Goal: Task Accomplishment & Management: Use online tool/utility

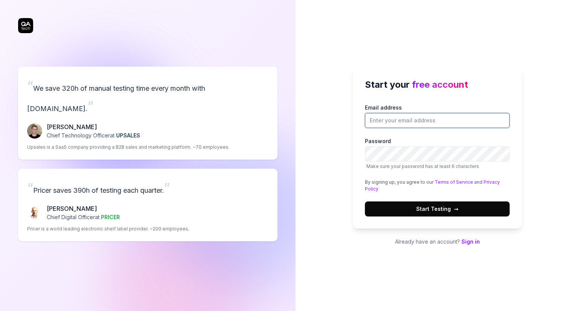
click at [420, 122] on input "Email address" at bounding box center [437, 120] width 145 height 15
paste input "[EMAIL_ADDRESS][DOMAIN_NAME]"
type input "[EMAIL_ADDRESS][DOMAIN_NAME]"
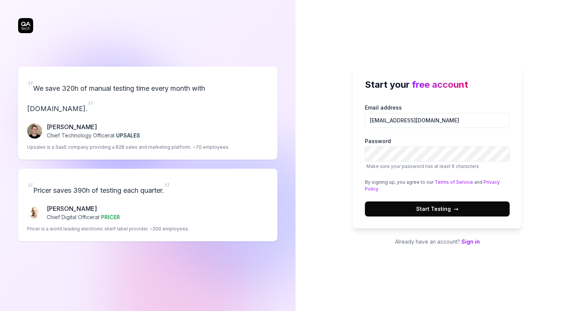
click at [415, 202] on button "Start Testing →" at bounding box center [437, 209] width 145 height 15
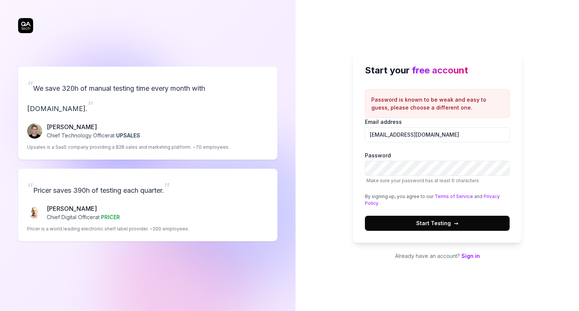
click at [451, 218] on button "Start Testing →" at bounding box center [437, 223] width 145 height 15
click at [443, 221] on span "Start Testing →" at bounding box center [437, 223] width 42 height 8
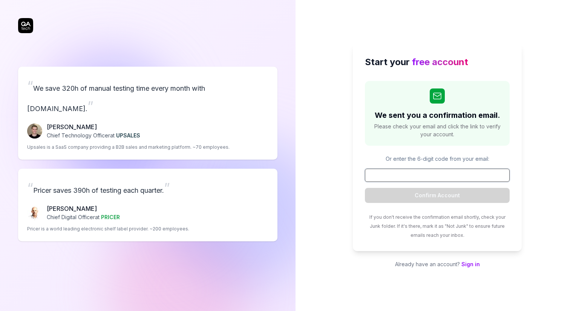
paste input "383426"
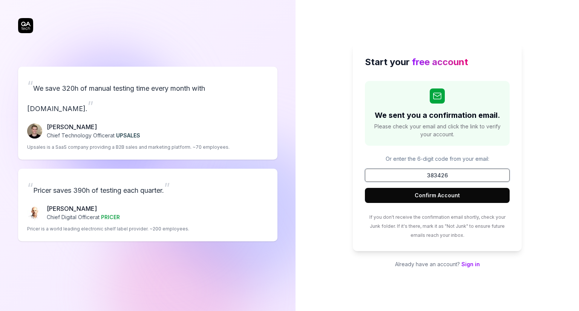
type input "383426"
click at [456, 199] on button "Confirm Account" at bounding box center [437, 195] width 145 height 15
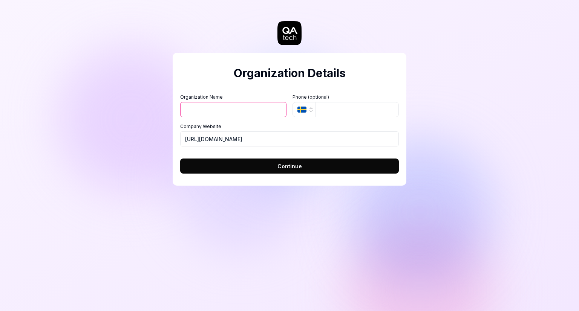
click at [265, 113] on input "Organization Name" at bounding box center [233, 109] width 106 height 15
type input "h"
type input "Ance Inc"
click at [299, 165] on span "Continue" at bounding box center [289, 166] width 25 height 8
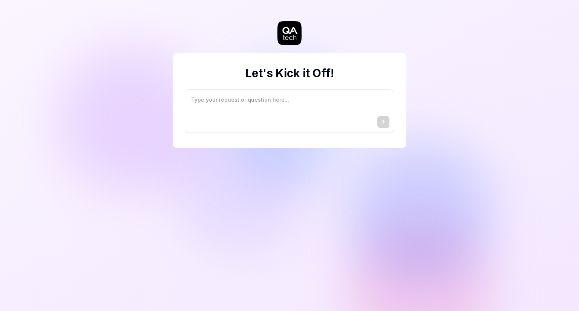
type textarea "*"
type textarea "I"
type textarea "*"
type textarea "I"
type textarea "*"
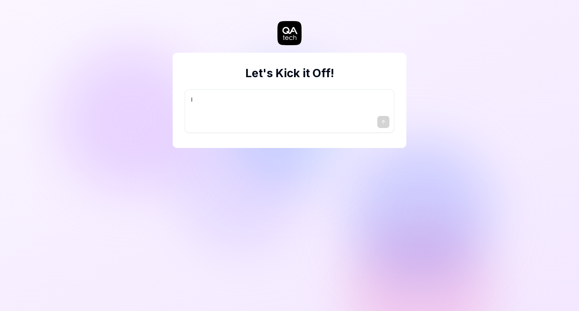
type textarea "I w"
type textarea "*"
type textarea "I wa"
type textarea "*"
type textarea "I wan"
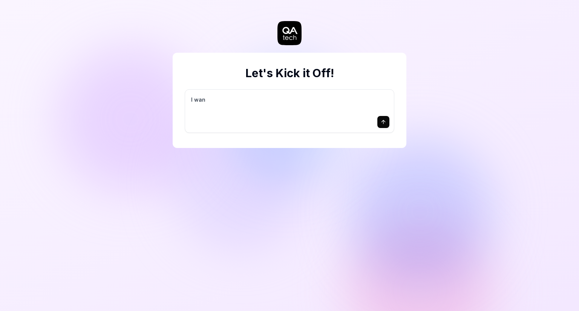
type textarea "*"
type textarea "I want"
type textarea "*"
type textarea "I want"
type textarea "*"
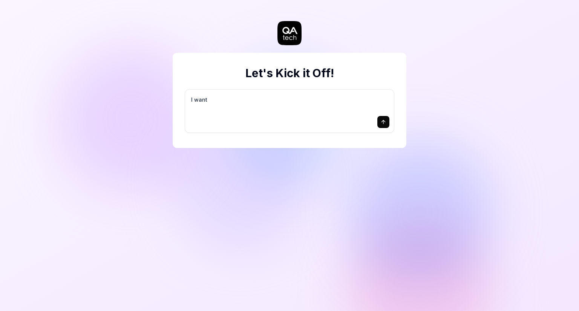
type textarea "I want a"
type textarea "*"
type textarea "I want a"
type textarea "*"
type textarea "I want a g"
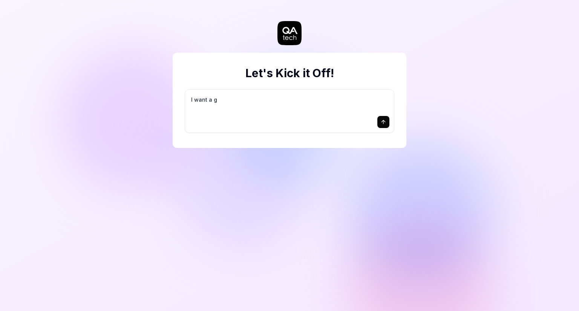
type textarea "*"
type textarea "I want a go"
type textarea "*"
type textarea "I want a goo"
type textarea "*"
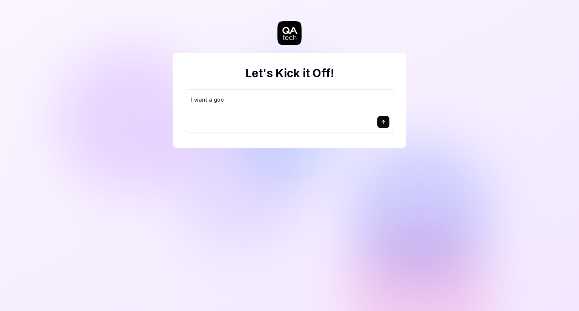
type textarea "I want a good"
type textarea "*"
type textarea "I want a good"
type textarea "*"
type textarea "I want a good t"
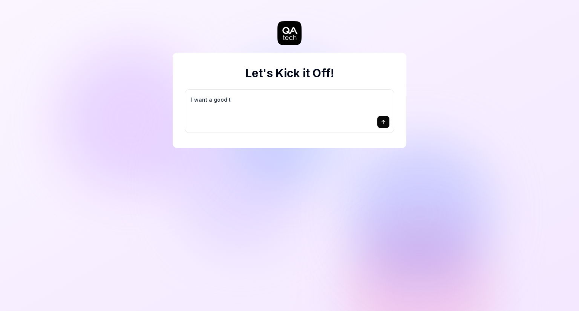
type textarea "*"
type textarea "I want a good te"
type textarea "*"
type textarea "I want a good tes"
type textarea "*"
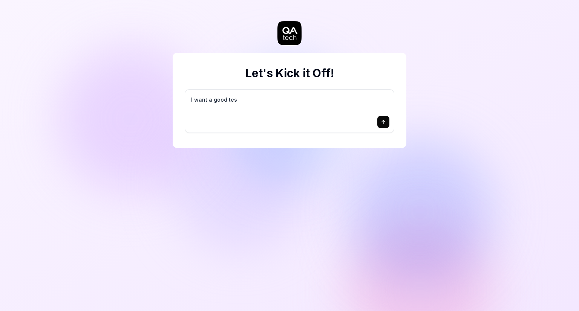
type textarea "I want a good test"
type textarea "*"
type textarea "I want a good test"
type textarea "*"
type textarea "I want a good test s"
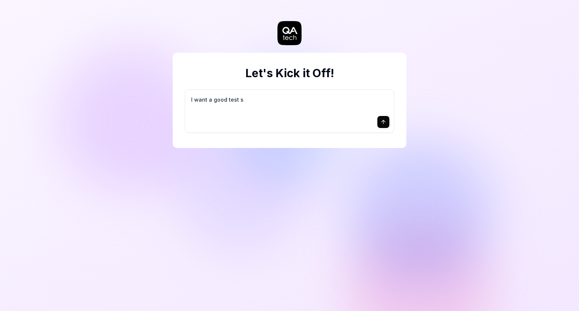
type textarea "*"
type textarea "I want a good test se"
type textarea "*"
type textarea "I want a good test set"
type textarea "*"
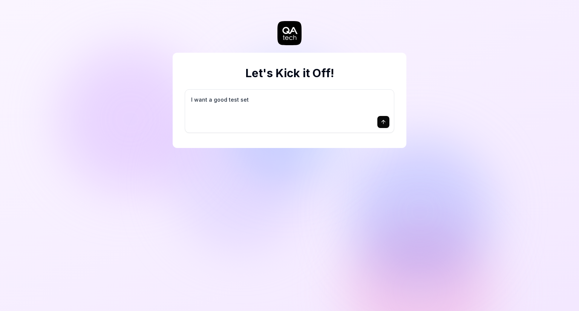
type textarea "I want a good test setu"
type textarea "*"
type textarea "I want a good test setup"
type textarea "*"
type textarea "I want a good test setup"
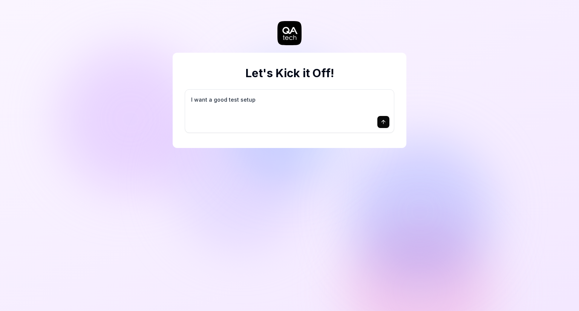
type textarea "*"
type textarea "I want a good test setup f"
type textarea "*"
type textarea "I want a good test setup fo"
type textarea "*"
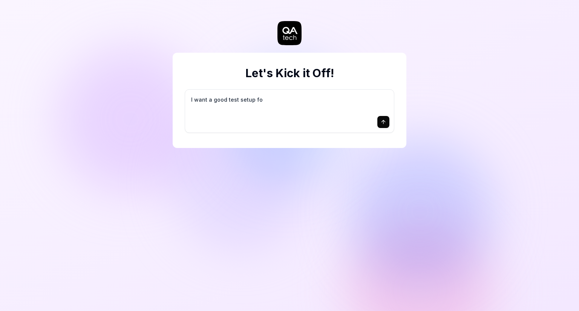
type textarea "I want a good test setup for"
type textarea "*"
type textarea "I want a good test setup for"
type textarea "*"
type textarea "I want a good test setup for m"
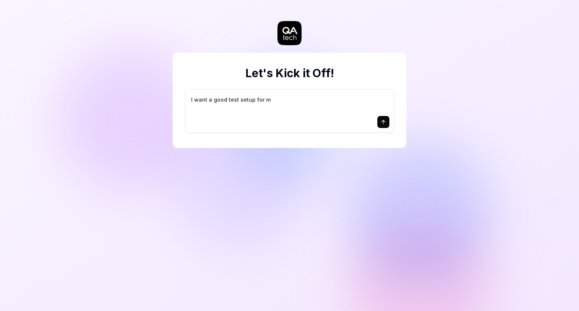
type textarea "*"
type textarea "I want a good test setup for my"
type textarea "*"
type textarea "I want a good test setup for my"
type textarea "*"
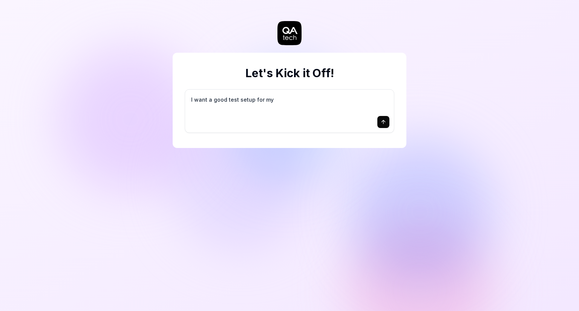
type textarea "I want a good test setup for my s"
type textarea "*"
type textarea "I want a good test setup for my si"
type textarea "*"
type textarea "I want a good test setup for my sit"
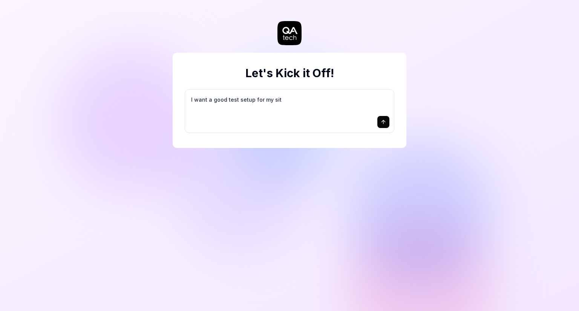
type textarea "*"
type textarea "I want a good test setup for my site"
type textarea "*"
type textarea "I want a good test setup for my site"
type textarea "*"
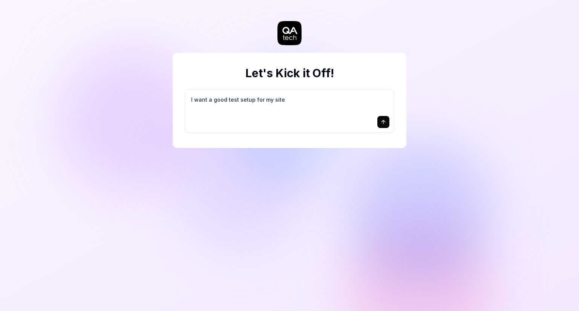
type textarea "I want a good test setup for my site -"
type textarea "*"
type textarea "I want a good test setup for my site -"
type textarea "*"
type textarea "I want a good test setup for my site - h"
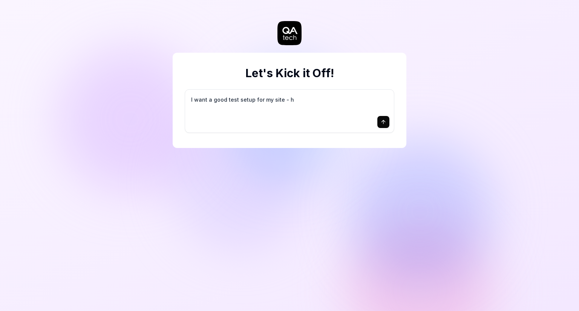
type textarea "*"
type textarea "I want a good test setup for my site - he"
type textarea "*"
type textarea "I want a good test setup for my site - hel"
type textarea "*"
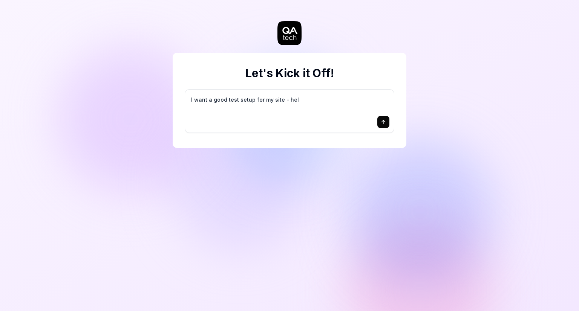
type textarea "I want a good test setup for my site - help"
type textarea "*"
type textarea "I want a good test setup for my site - help"
type textarea "*"
type textarea "I want a good test setup for my site - help m"
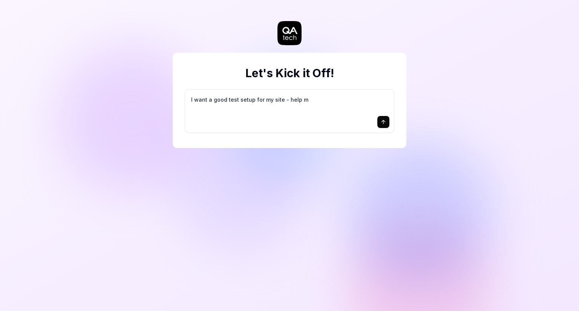
type textarea "*"
type textarea "I want a good test setup for my site - help me"
type textarea "*"
type textarea "I want a good test setup for my site - help me"
type textarea "*"
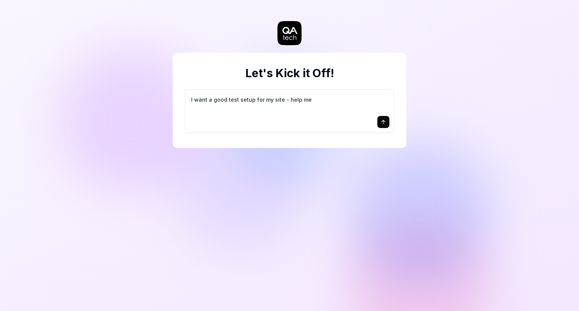
type textarea "I want a good test setup for my site - help me c"
type textarea "*"
type textarea "I want a good test setup for my site - help me cr"
type textarea "*"
type textarea "I want a good test setup for my site - help me cre"
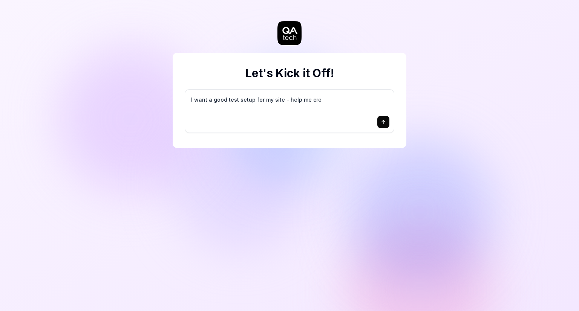
type textarea "*"
type textarea "I want a good test setup for my site - help me crea"
type textarea "*"
type textarea "I want a good test setup for my site - help me creat"
type textarea "*"
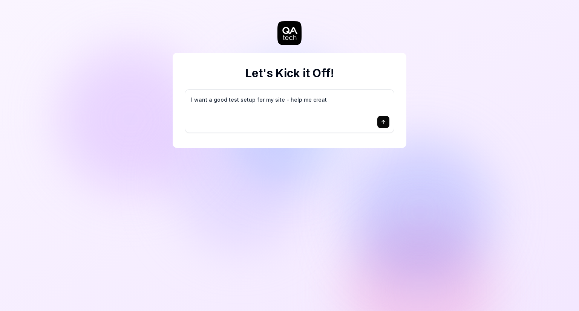
type textarea "I want a good test setup for my site - help me create"
type textarea "*"
type textarea "I want a good test setup for my site - help me create"
type textarea "*"
type textarea "I want a good test setup for my site - help me create t"
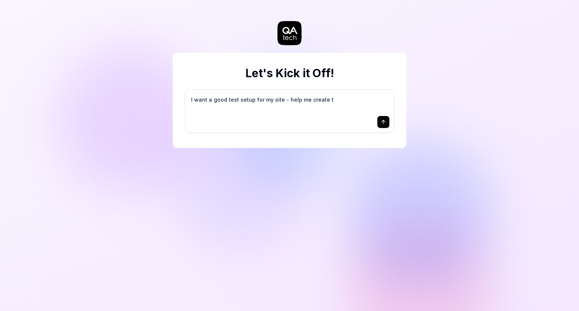
type textarea "*"
type textarea "I want a good test setup for my site - help me create th"
type textarea "*"
type textarea "I want a good test setup for my site - help me create the"
type textarea "*"
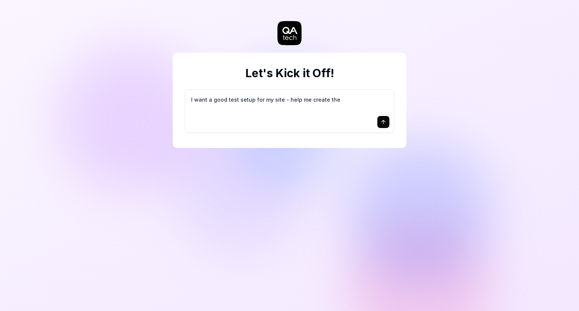
type textarea "I want a good test setup for my site - help me create the"
type textarea "*"
type textarea "I want a good test setup for my site - help me create the f"
type textarea "*"
type textarea "I want a good test setup for my site - help me create the fi"
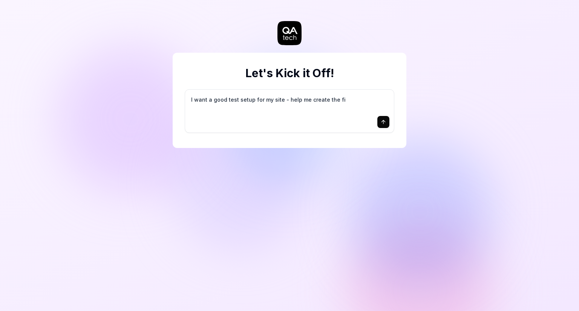
type textarea "*"
type textarea "I want a good test setup for my site - help me create the fir"
type textarea "*"
type textarea "I want a good test setup for my site - help me create the firs"
type textarea "*"
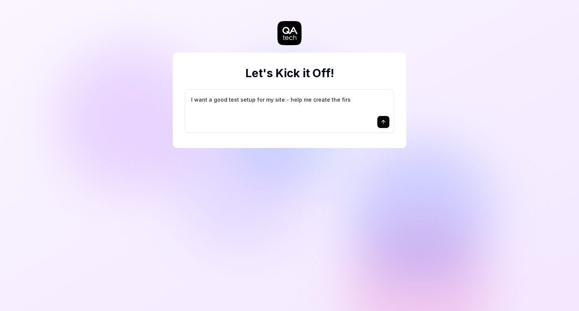
type textarea "I want a good test setup for my site - help me create the first"
type textarea "*"
type textarea "I want a good test setup for my site - help me create the first"
type textarea "*"
type textarea "I want a good test setup for my site - help me create the first 3"
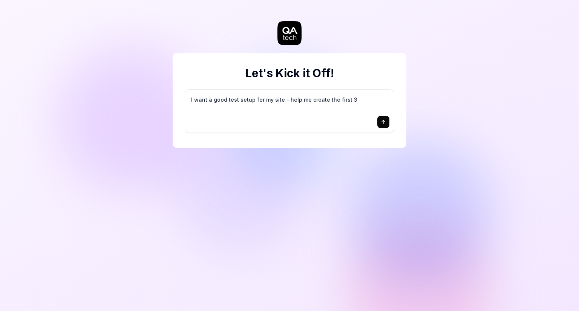
type textarea "*"
type textarea "I want a good test setup for my site - help me create the first 3-"
type textarea "*"
type textarea "I want a good test setup for my site - help me create the first 3-5"
type textarea "*"
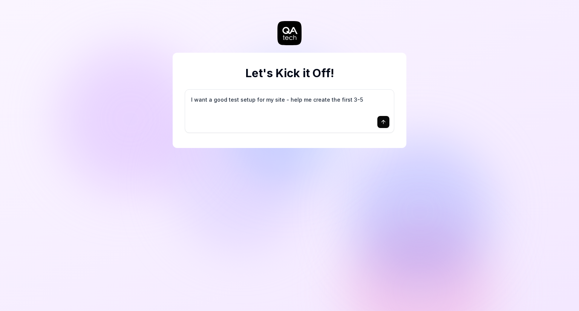
type textarea "I want a good test setup for my site - help me create the first 3-5"
type textarea "*"
type textarea "I want a good test setup for my site - help me create the first 3-5 t"
type textarea "*"
type textarea "I want a good test setup for my site - help me create the first 3-5 te"
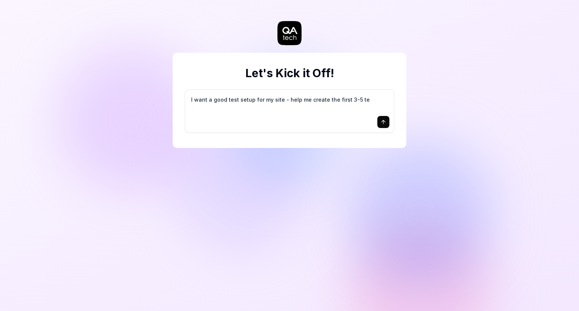
type textarea "*"
type textarea "I want a good test setup for my site - help me create the first 3-5 tes"
type textarea "*"
type textarea "I want a good test setup for my site - help me create the first 3-5 test"
type textarea "*"
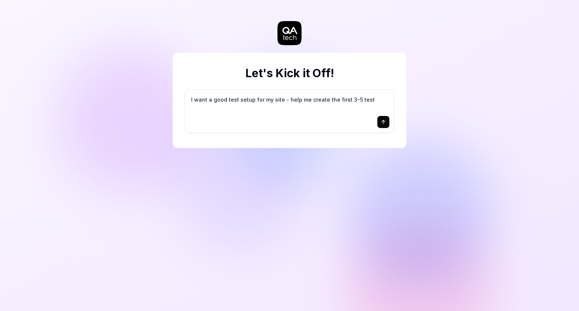
type textarea "I want a good test setup for my site - help me create the first 3-5 test"
type textarea "*"
type textarea "I want a good test setup for my site - help me create the first 3-5 test c"
type textarea "*"
type textarea "I want a good test setup for my site - help me create the first 3-5 test ca"
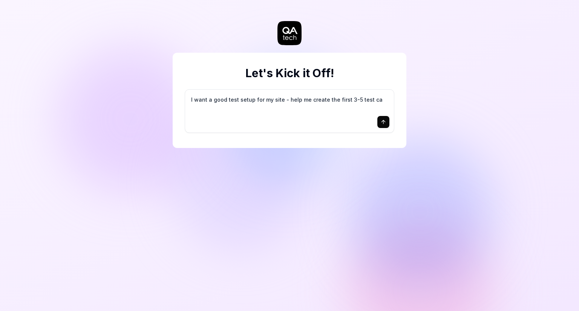
type textarea "*"
type textarea "I want a good test setup for my site - help me create the first 3-5 test cas"
type textarea "*"
type textarea "I want a good test setup for my site - help me create the first 3-5 test case"
type textarea "*"
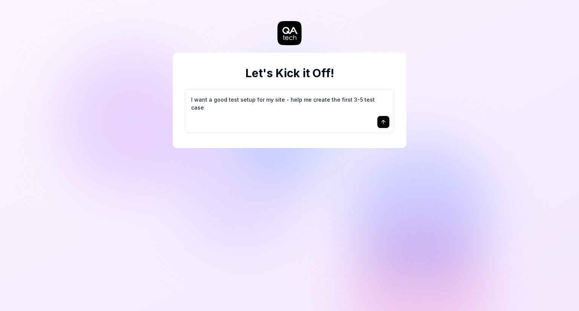
type textarea "I want a good test setup for my site - help me create the first 3-5 test cases"
click at [360, 99] on textarea "I want a good test setup for my site - help me create the first 3-5 test cases" at bounding box center [290, 103] width 200 height 19
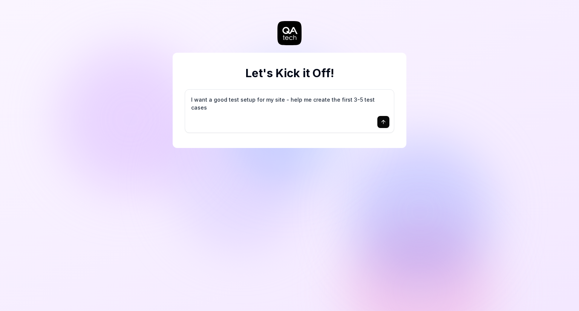
click at [360, 99] on textarea "I want a good test setup for my site - help me create the first 3-5 test cases" at bounding box center [290, 103] width 200 height 19
type textarea "*"
click at [294, 103] on textarea "I want a good test setup for my site - help me create the first 3-5 test cases" at bounding box center [290, 103] width 200 height 19
type textarea "I"
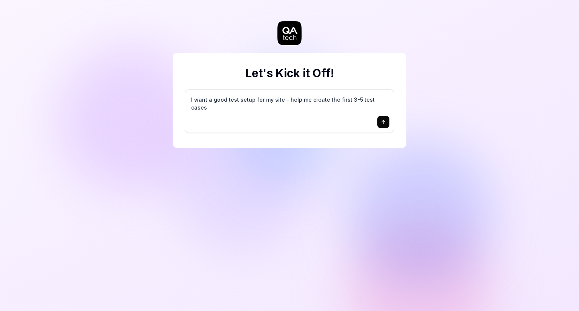
type textarea "*"
type textarea "I"
type textarea "*"
type textarea "I w"
type textarea "*"
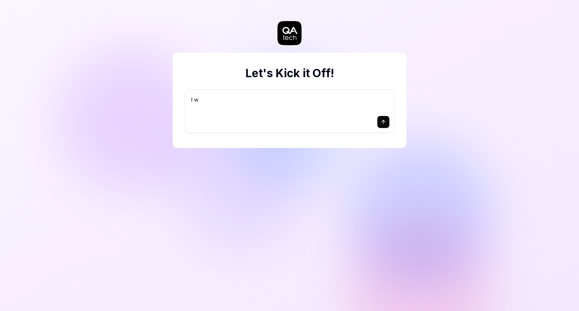
type textarea "I wa"
type textarea "*"
type textarea "I wan"
type textarea "*"
type textarea "I wanr"
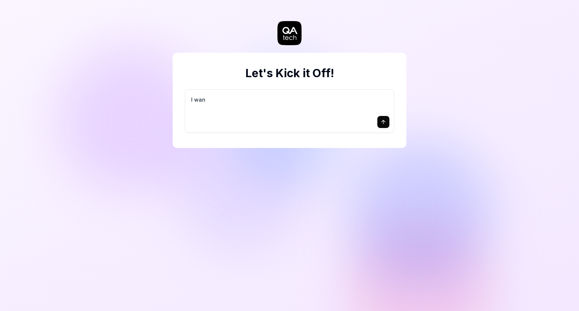
type textarea "*"
type textarea "I wanr"
type textarea "*"
type textarea "I wanr"
type textarea "*"
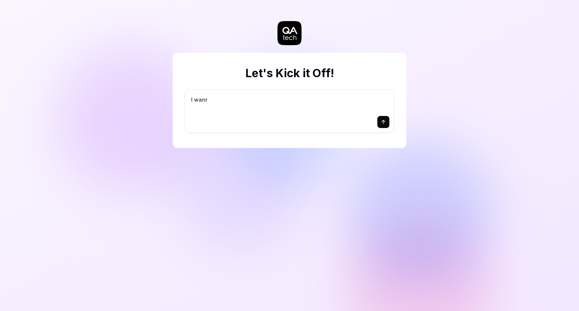
type textarea "I wan"
type textarea "*"
type textarea "I want"
type textarea "*"
type textarea "I want"
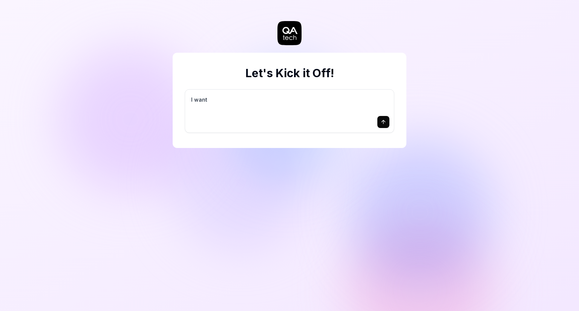
type textarea "*"
type textarea "I want t"
type textarea "*"
type textarea "I want to"
type textarea "*"
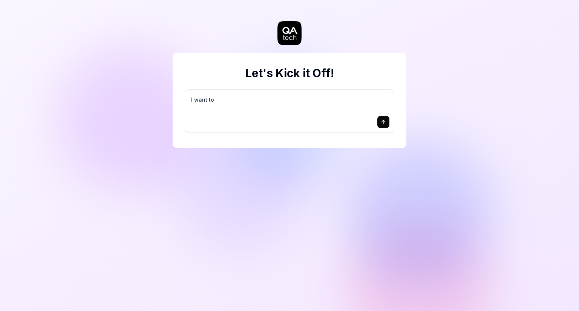
type textarea "I want to"
type textarea "*"
type textarea "I want to t"
type textarea "*"
type textarea "I want to te"
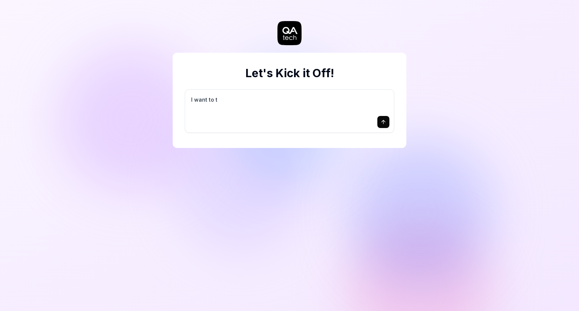
type textarea "*"
type textarea "I want to tes"
type textarea "*"
type textarea "I want to test"
type textarea "*"
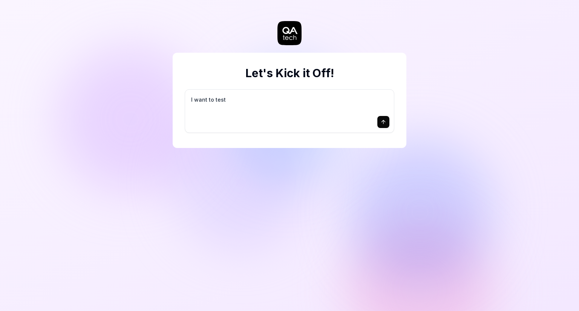
type textarea "I want to test"
type textarea "*"
type textarea "I want to test m"
type textarea "*"
type textarea "I want to test my"
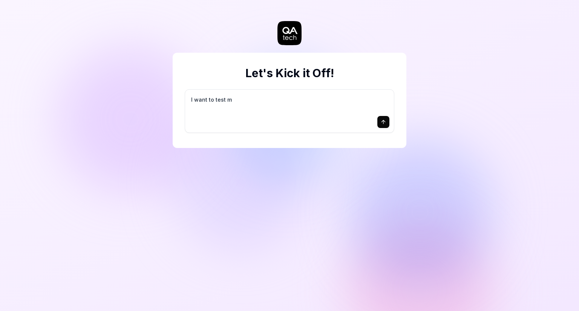
type textarea "*"
type textarea "I want to test my"
type textarea "*"
type textarea "I want to test my L"
type textarea "*"
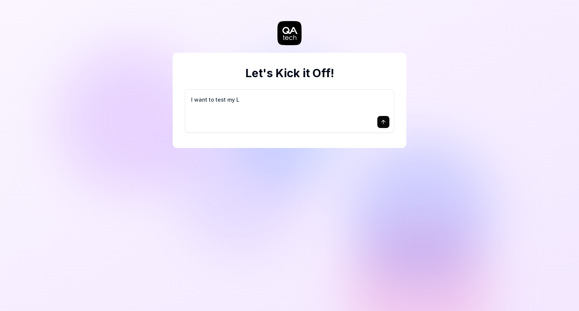
type textarea "I want to test my LM"
type textarea "*"
type textarea "I want to test my LMS"
type textarea "*"
type textarea "I want to test my LMS"
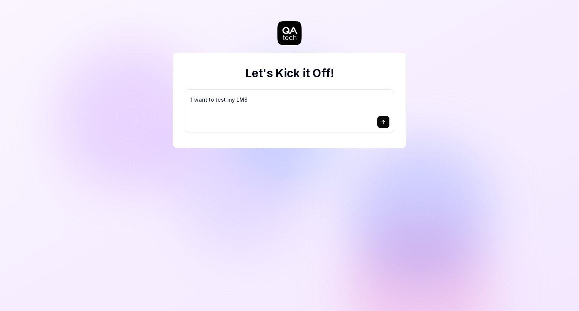
type textarea "*"
type textarea "I want to test my LMS"
type textarea "*"
click at [280, 99] on textarea "I want to test my LMS" at bounding box center [290, 103] width 200 height 19
paste textarea "https://lms.learn2care.us/"
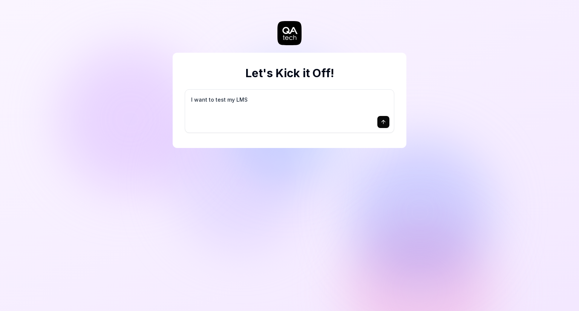
type textarea "I want to test my LMS https://lms.learn2care.us/"
type textarea "*"
type textarea "I want to test my LMS https://lms.learn2care.us/"
type textarea "*"
type textarea "I want to test my LMS https://lms.learn2care.us/ e"
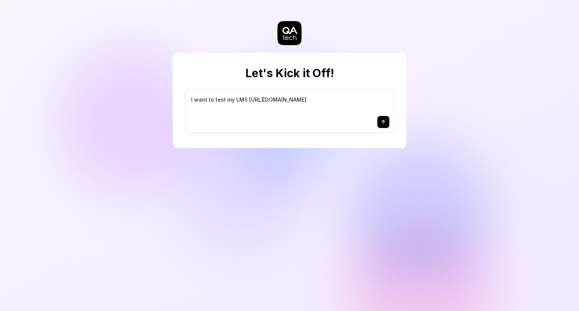
type textarea "*"
type textarea "I want to test my LMS https://lms.learn2care.us/ en"
type textarea "*"
type textarea "I want to test my LMS https://lms.learn2care.us/ end"
type textarea "*"
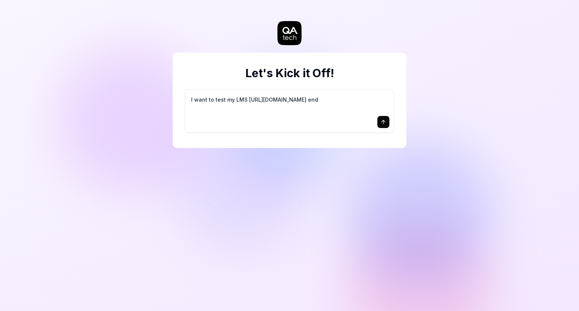
type textarea "I want to test my LMS https://lms.learn2care.us/ end"
type textarea "*"
type textarea "I want to test my LMS https://lms.learn2care.us/ end t"
type textarea "*"
type textarea "I want to test my LMS https://lms.learn2care.us/ end to"
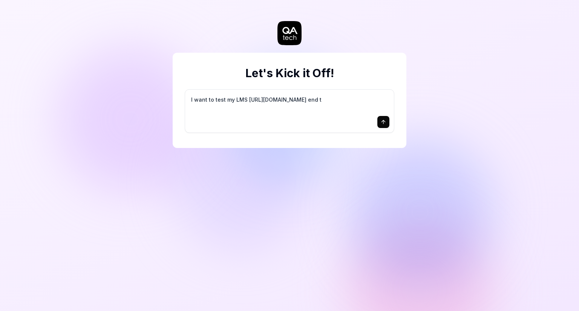
type textarea "*"
type textarea "I want to test my LMS https://lms.learn2care.us/ end to"
type textarea "*"
type textarea "I want to test my LMS https://lms.learn2care.us/ end to e"
type textarea "*"
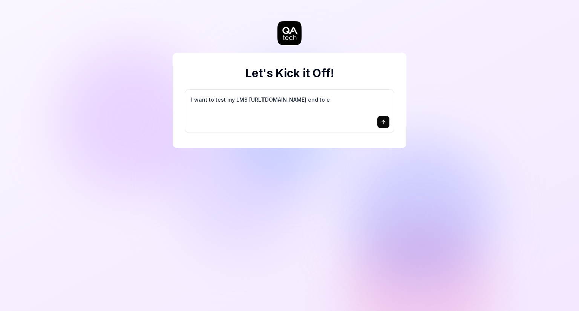
type textarea "I want to test my LMS https://lms.learn2care.us/ end to en"
type textarea "*"
type textarea "I want to test my LMS https://lms.learn2care.us/ end to end"
type textarea "*"
type textarea "I want to test my LMS https://lms.learn2care.us/ end to end"
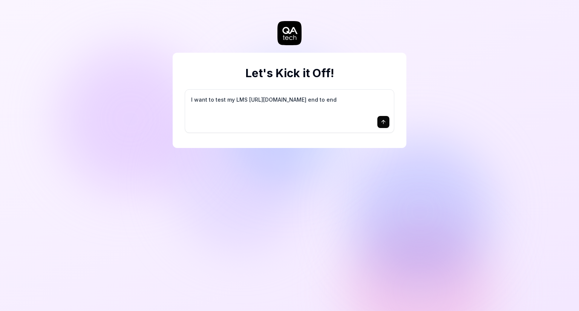
click at [380, 123] on button "submit" at bounding box center [383, 122] width 12 height 12
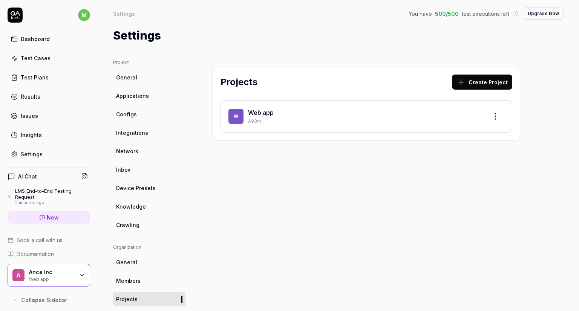
click at [312, 124] on p "A93m" at bounding box center [365, 121] width 234 height 7
click at [274, 115] on div "Web app" at bounding box center [365, 112] width 234 height 9
click at [495, 118] on html "m Dashboard Test Cases Test Plans Results Issues Insights Settings AI Chat LMS …" at bounding box center [289, 155] width 579 height 311
click at [264, 100] on html "m Dashboard Test Cases Test Plans Results Issues Insights Settings AI Chat LMS …" at bounding box center [289, 155] width 579 height 311
click at [261, 113] on link "Web app" at bounding box center [261, 113] width 26 height 8
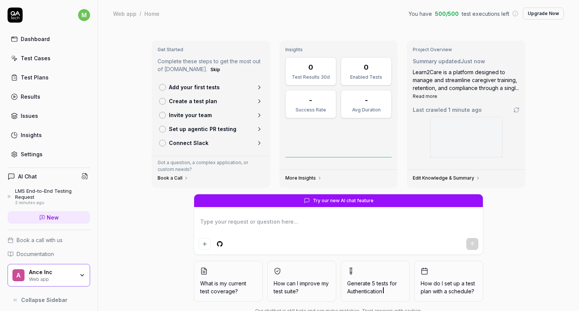
scroll to position [21, 0]
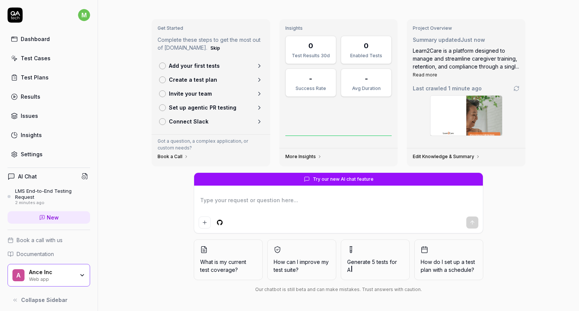
click at [340, 200] on textarea at bounding box center [339, 204] width 280 height 19
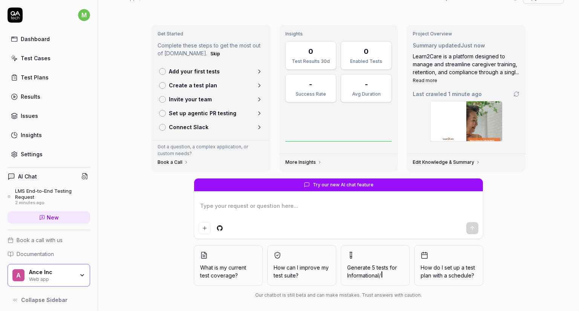
scroll to position [0, 0]
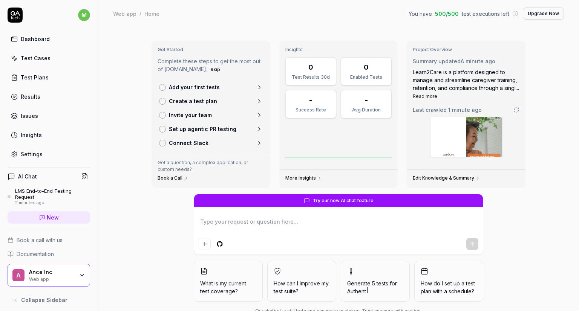
click at [438, 176] on link "Edit Knowledge & Summary" at bounding box center [446, 178] width 67 height 6
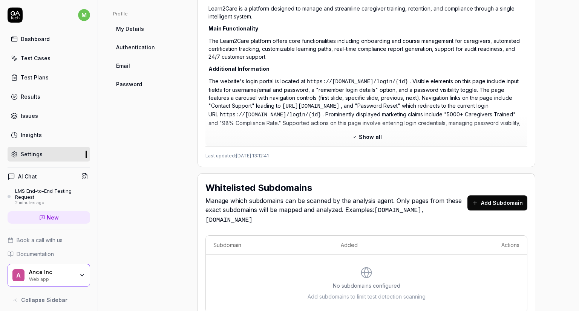
scroll to position [345, 0]
click at [368, 135] on span "Show all" at bounding box center [370, 137] width 23 height 8
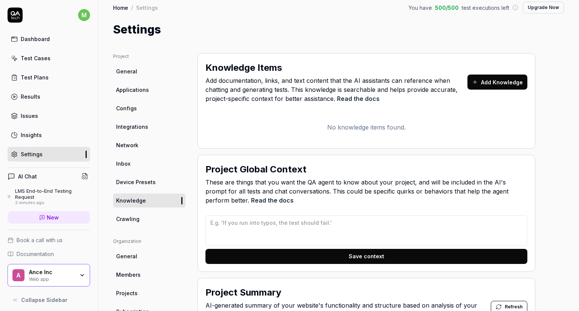
scroll to position [0, 0]
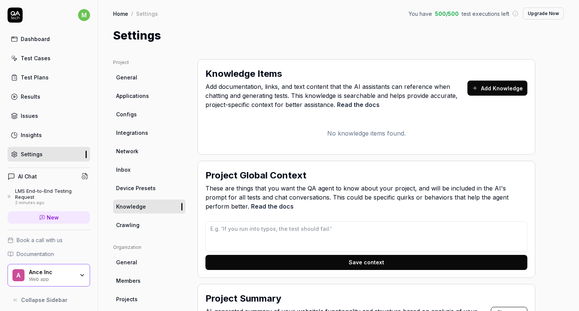
click at [139, 82] on link "General" at bounding box center [149, 77] width 72 height 14
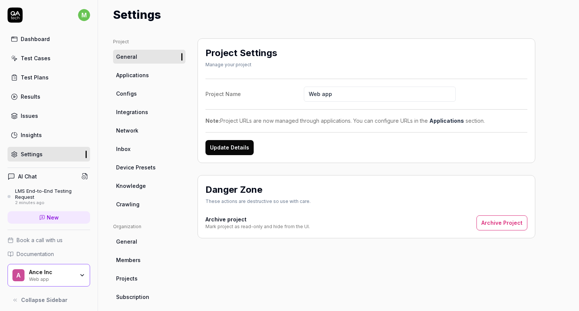
scroll to position [21, 0]
click at [149, 69] on link "Applications" at bounding box center [149, 75] width 72 height 14
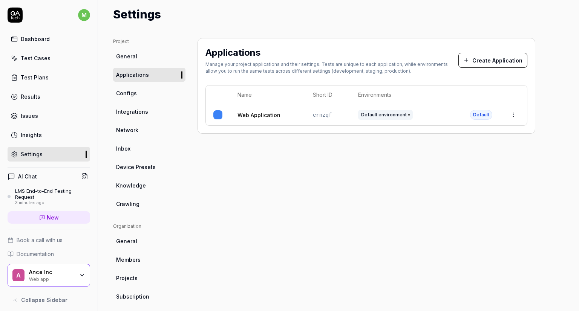
click at [36, 39] on div "Dashboard" at bounding box center [35, 39] width 29 height 8
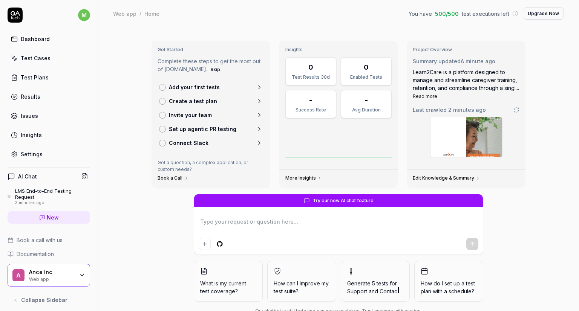
click at [209, 70] on button "Skip" at bounding box center [215, 69] width 13 height 9
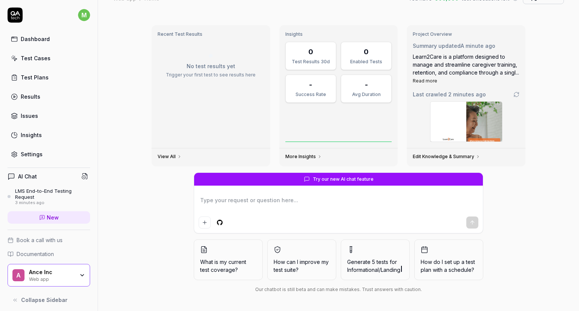
click at [51, 55] on link "Test Cases" at bounding box center [49, 58] width 83 height 15
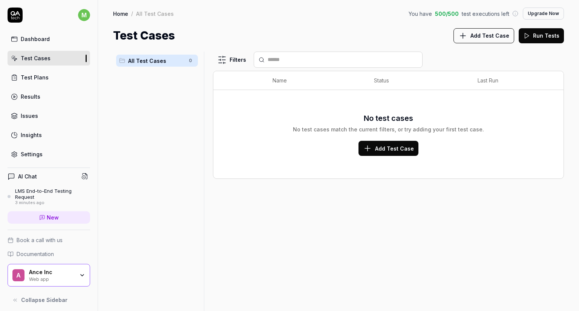
click at [495, 35] on span "Add Test Case" at bounding box center [489, 36] width 39 height 8
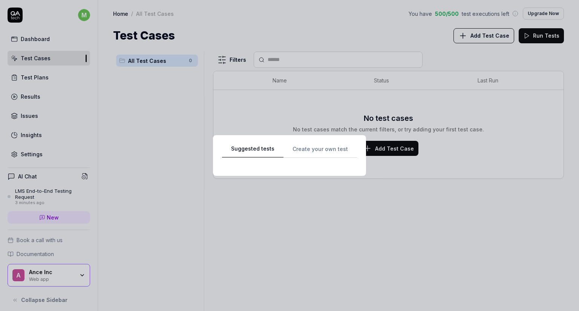
click at [305, 17] on div "Suggested tests Suggested tests Create your own test" at bounding box center [289, 155] width 579 height 311
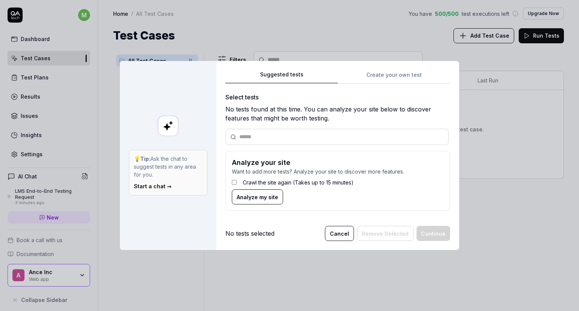
click at [346, 237] on button "Cancel" at bounding box center [339, 233] width 29 height 15
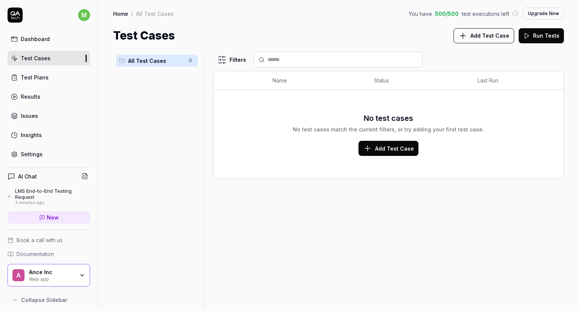
click at [44, 37] on div "Dashboard" at bounding box center [35, 39] width 29 height 8
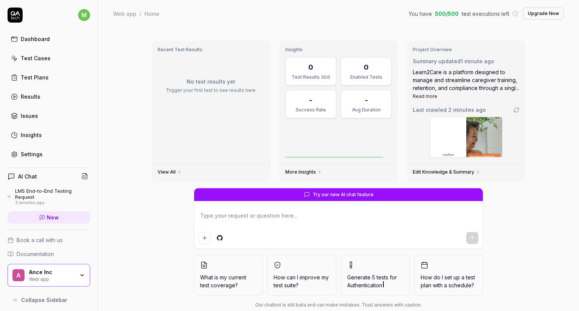
scroll to position [15, 0]
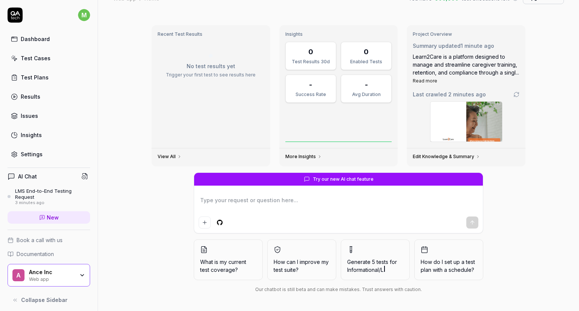
click at [273, 214] on div at bounding box center [338, 211] width 289 height 43
click at [199, 222] on button "Add attachment" at bounding box center [205, 223] width 12 height 12
type textarea "*"
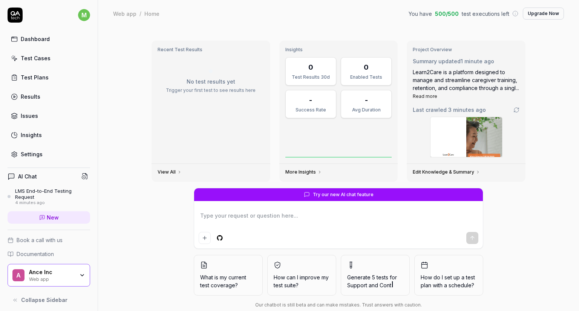
click at [424, 62] on span "Summary updated" at bounding box center [437, 61] width 48 height 6
drag, startPoint x: 294, startPoint y: 175, endPoint x: 305, endPoint y: 168, distance: 13.3
click at [305, 168] on div "More Insights" at bounding box center [338, 173] width 119 height 18
click at [309, 172] on link "More Insights" at bounding box center [303, 172] width 37 height 6
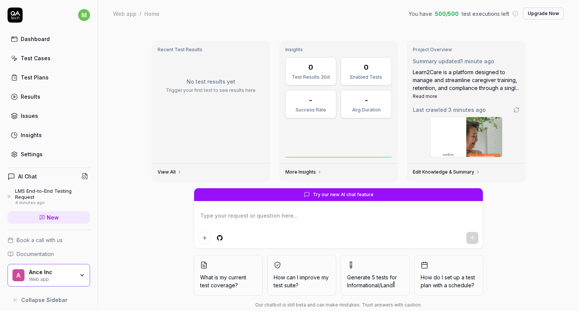
scroll to position [15, 0]
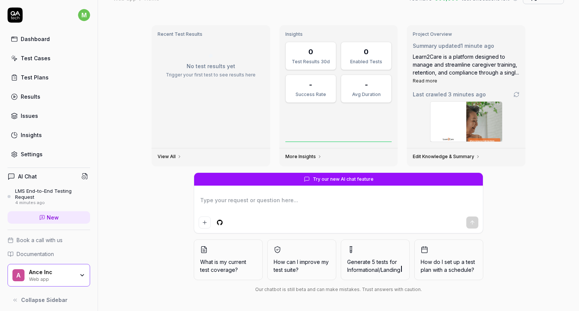
click at [286, 202] on textarea at bounding box center [339, 204] width 280 height 19
type textarea "*"
type textarea "T"
type textarea "*"
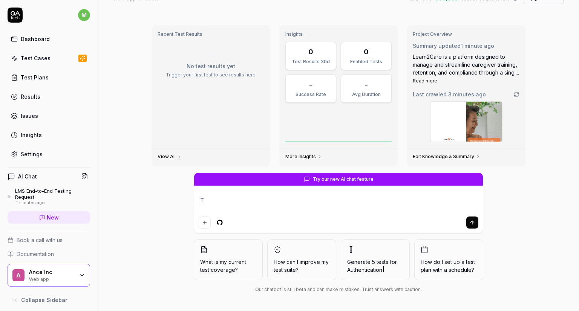
type textarea "Th"
type textarea "*"
type textarea "The"
type textarea "*"
type textarea "The"
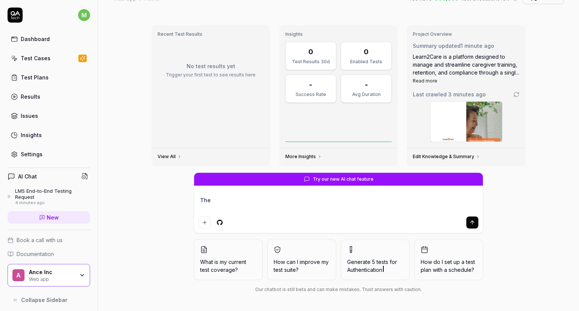
type textarea "*"
type textarea "The l"
type textarea "*"
type textarea "The lo"
type textarea "*"
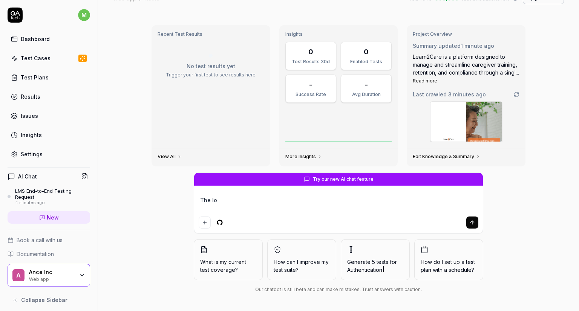
type textarea "The log"
type textarea "*"
type textarea "The logi"
type textarea "*"
type textarea "The login"
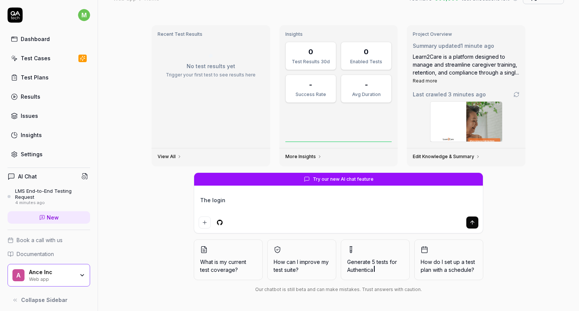
type textarea "*"
type textarea "The login"
type textarea "*"
type textarea "The login a"
type textarea "*"
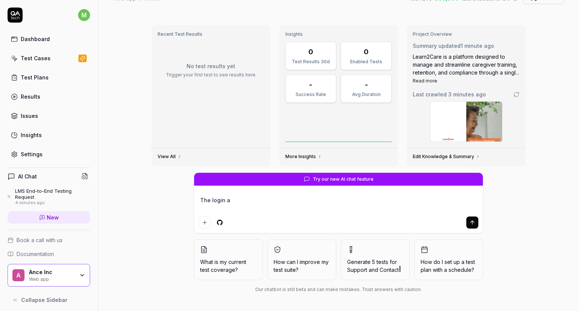
type textarea "The login ac"
type textarea "*"
type textarea "The login aco"
type textarea "*"
type textarea "The login acoo"
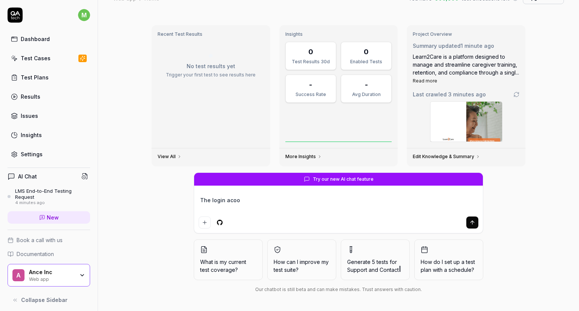
type textarea "*"
type textarea "The login acoou"
type textarea "*"
type textarea "The login acooun"
type textarea "*"
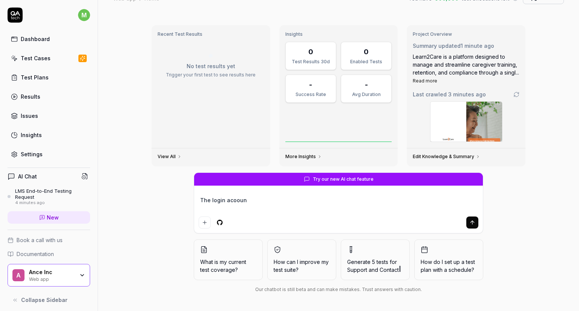
type textarea "The login acoou"
type textarea "*"
type textarea "The login acoo"
type textarea "*"
type textarea "The login aco"
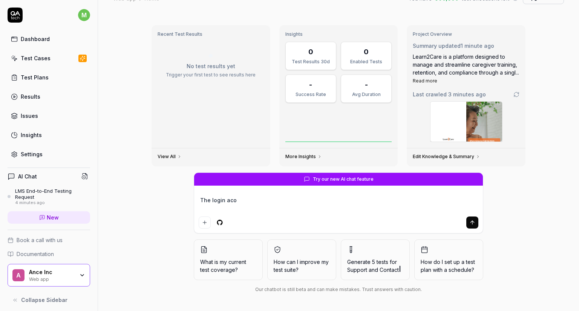
type textarea "*"
type textarea "The login ac"
type textarea "*"
type textarea "The login acc"
type textarea "*"
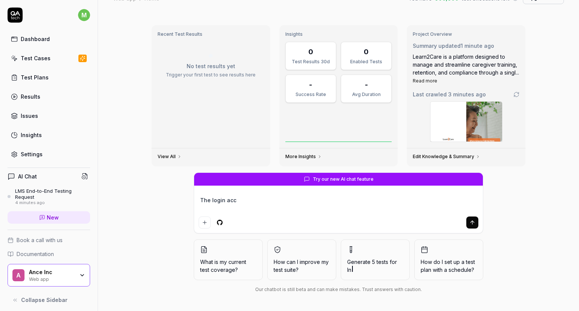
type textarea "The login acco"
type textarea "*"
type textarea "The login accou"
type textarea "*"
type textarea "The login accoun"
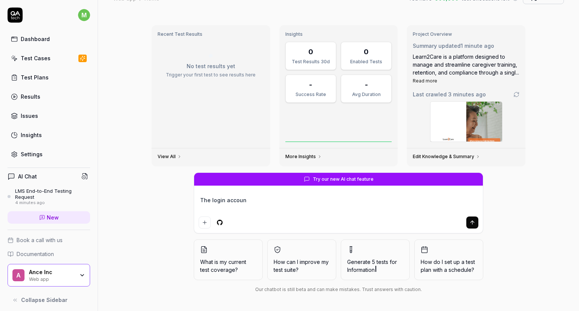
type textarea "*"
type textarea "The login account"
type textarea "*"
type textarea "The login account"
type textarea "*"
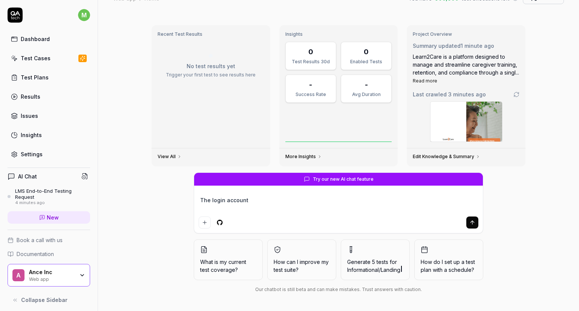
type textarea "The login account"
type textarea "*"
type textarea "The login accoun"
type textarea "*"
type textarea "The login accou"
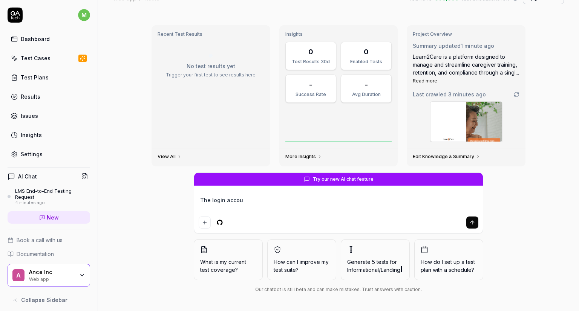
type textarea "*"
type textarea "The login acco"
type textarea "*"
type textarea "The login acc"
type textarea "*"
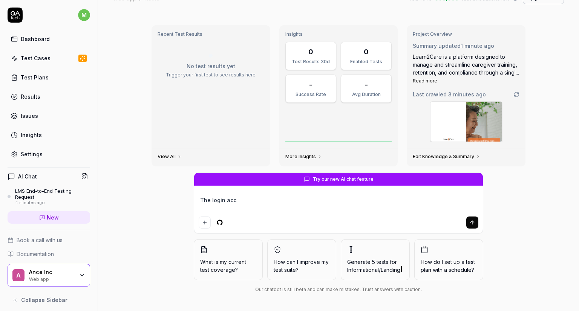
type textarea "The login ac"
type textarea "*"
type textarea "The login a"
type textarea "*"
type textarea "The login"
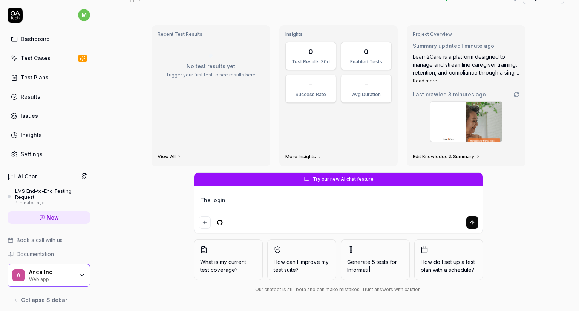
type textarea "*"
type textarea "The login c"
type textarea "*"
type textarea "The login cr"
type textarea "*"
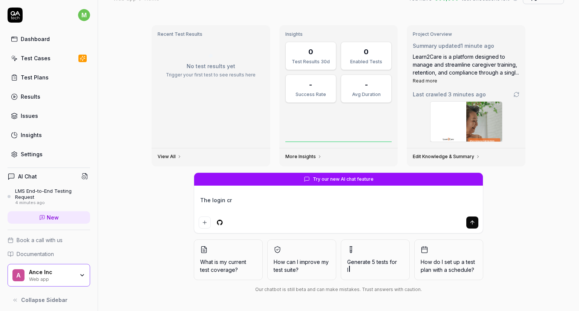
type textarea "The login cre"
type textarea "*"
type textarea "The login cred"
type textarea "*"
type textarea "The login crede"
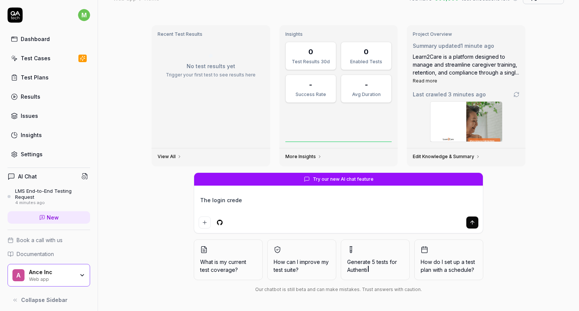
type textarea "*"
type textarea "The login creden"
type textarea "*"
type textarea "The login credent"
type textarea "*"
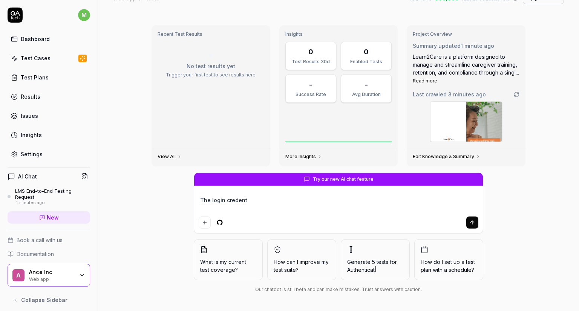
type textarea "The login credenta"
type textarea "*"
type textarea "The login credentai"
type textarea "*"
type textarea "The login credentail"
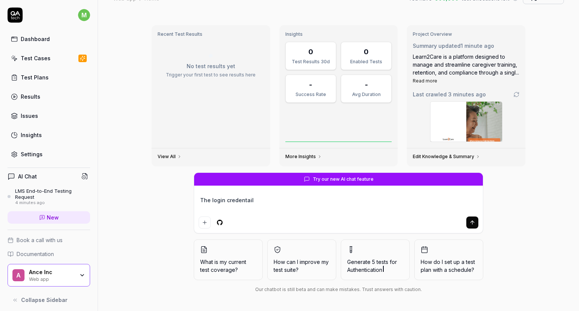
type textarea "*"
type textarea "The login credentails"
type textarea "*"
type textarea "The login credentails"
type textarea "*"
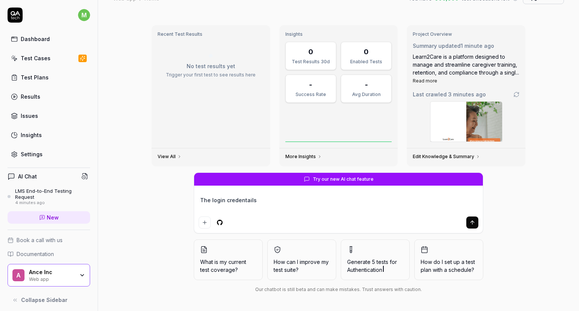
type textarea "The login credentails a"
type textarea "*"
type textarea "The login credentails ar"
type textarea "*"
type textarea "The login credentails are"
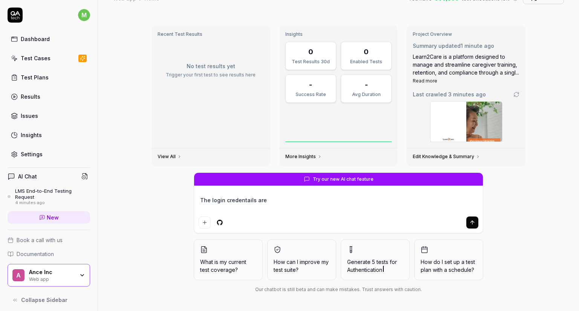
type textarea "*"
type textarea "The login credentails are"
type textarea "*"
type textarea "The login credentails are :"
type textarea "*"
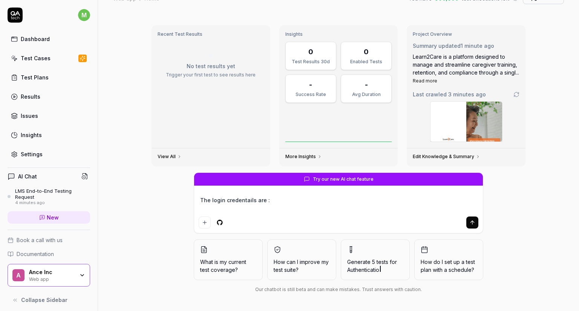
type textarea "The login credentails are :"
type textarea "*"
type textarea "The login credentails are :"
type textarea "*"
type textarea "The login credentails are :"
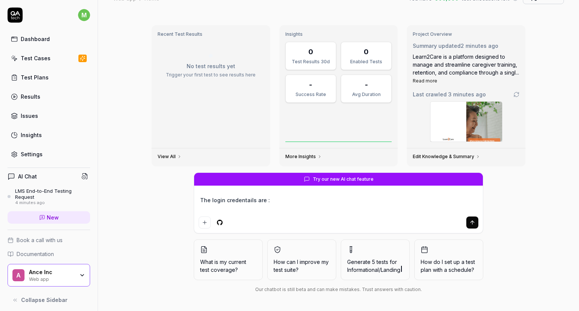
type textarea "*"
type textarea "The login credentails are : U"
type textarea "*"
type textarea "The login credentails are : Us"
type textarea "*"
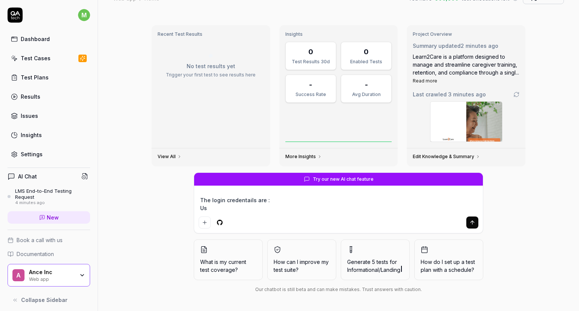
type textarea "The login credentails are : Use"
type textarea "*"
type textarea "The login credentails are : User"
type textarea "*"
type textarea "The login credentails are : Usern"
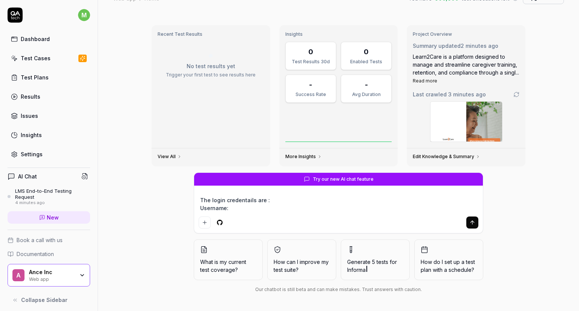
paste textarea "adminlms"
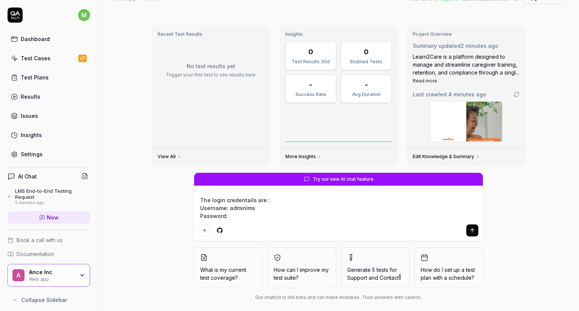
paste textarea "P@6!%$q6Q"
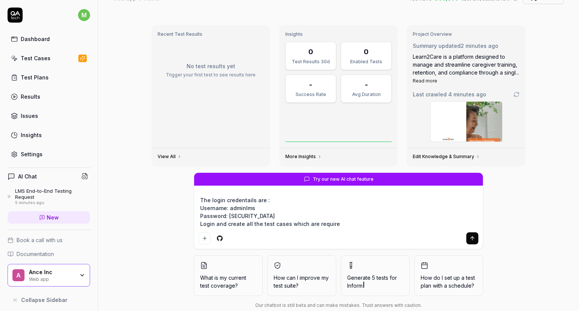
click at [241, 224] on textarea "The login credentails are : Username: adminlms Password: P@6!%$q6Q Login and cr…" at bounding box center [339, 212] width 280 height 35
click at [469, 242] on button "submit" at bounding box center [472, 239] width 12 height 12
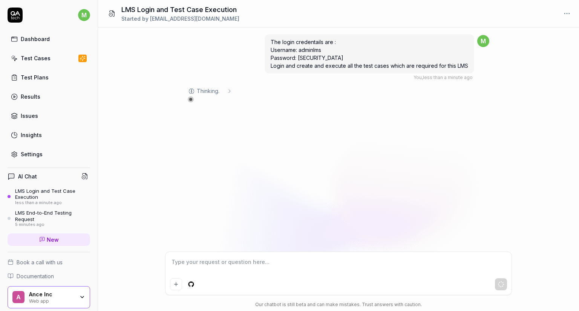
click at [47, 213] on div "LMS End-to-End Testing Request" at bounding box center [52, 216] width 75 height 12
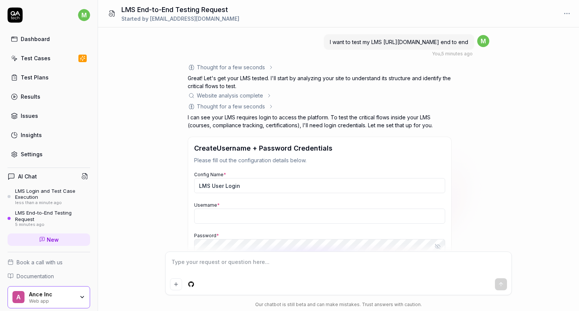
scroll to position [77, 0]
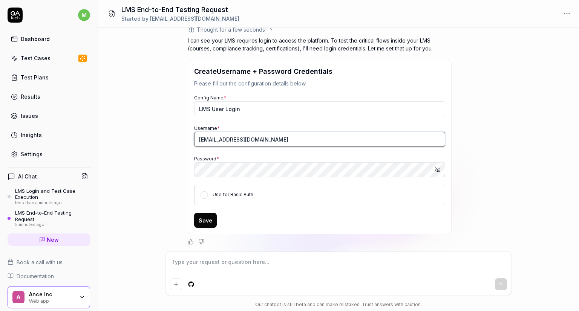
click at [286, 138] on input "[EMAIL_ADDRESS][DOMAIN_NAME]" at bounding box center [319, 139] width 251 height 15
click at [255, 136] on input "[EMAIL_ADDRESS][DOMAIN_NAME]" at bounding box center [319, 139] width 251 height 15
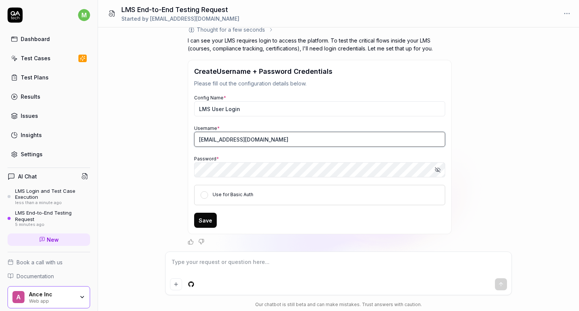
click at [255, 136] on input "[EMAIL_ADDRESS][DOMAIN_NAME]" at bounding box center [319, 139] width 251 height 15
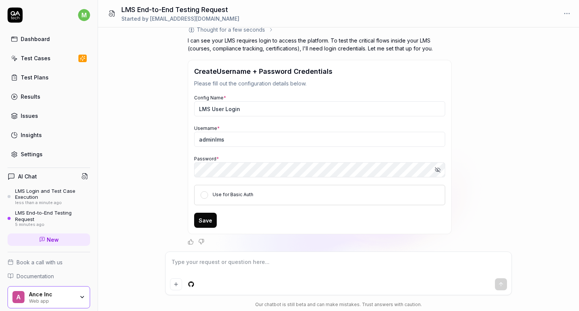
click at [439, 169] on icon "button" at bounding box center [438, 170] width 6 height 6
click at [196, 216] on button "Save" at bounding box center [205, 220] width 23 height 15
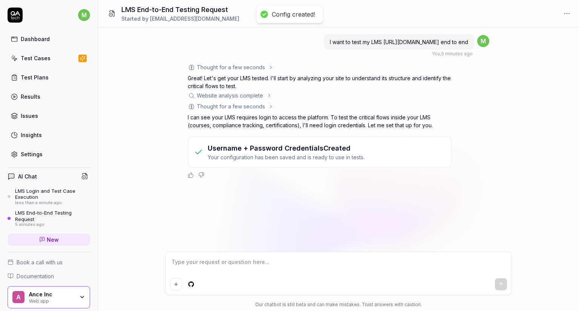
scroll to position [0, 0]
click at [319, 197] on div "I want to test my LMS https://lms.learn2care.us/ end to end You , 6 minutes ago…" at bounding box center [338, 140] width 481 height 224
click at [38, 218] on div "LMS End-to-End Testing Request" at bounding box center [52, 216] width 75 height 12
click at [41, 193] on div "LMS Login and Test Case Execution" at bounding box center [52, 194] width 75 height 12
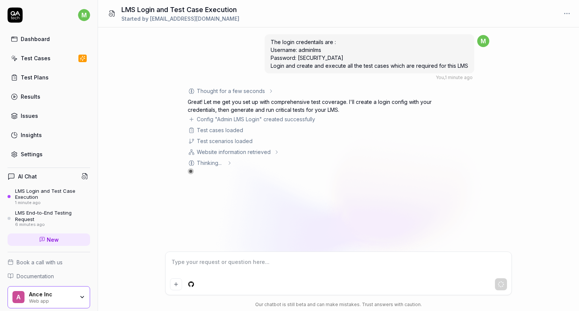
click at [253, 149] on div "Website information retrieved" at bounding box center [234, 152] width 74 height 8
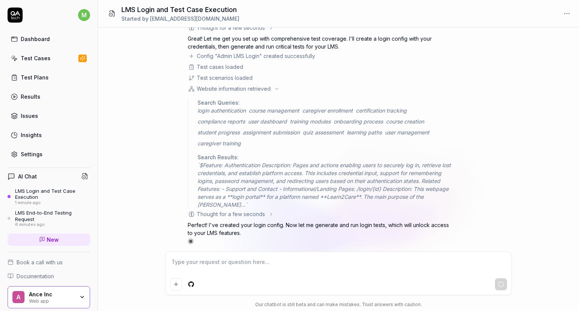
scroll to position [67, 0]
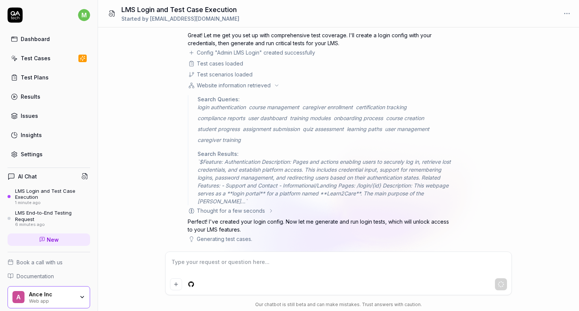
click at [249, 72] on div "Test scenarios loaded" at bounding box center [225, 74] width 56 height 8
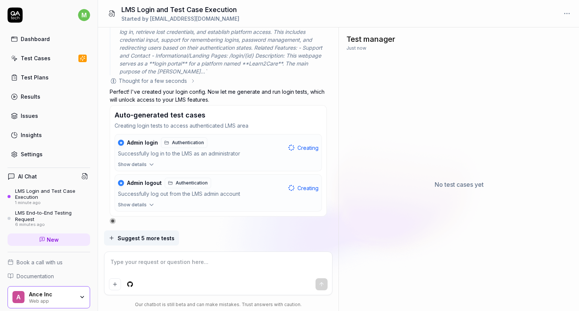
scroll to position [216, 0]
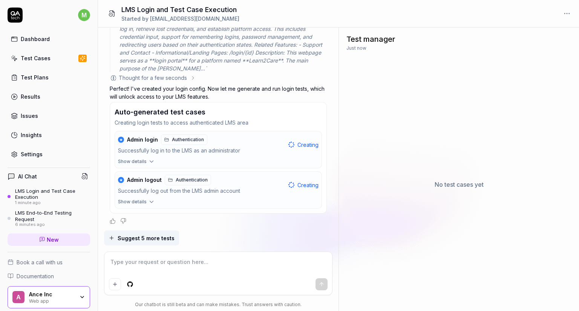
click at [218, 150] on div "Successfully log in to the LMS as an administrator" at bounding box center [201, 151] width 167 height 9
click at [185, 141] on span "Authentication" at bounding box center [188, 139] width 32 height 7
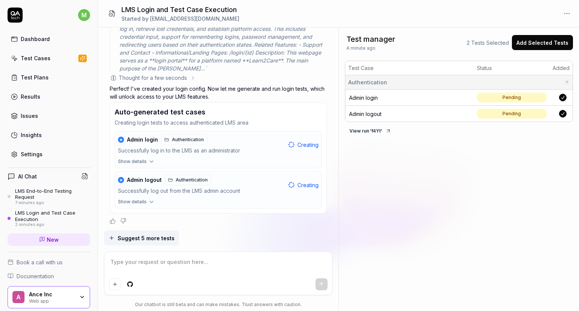
click at [44, 196] on div "LMS End-to-End Testing Request" at bounding box center [52, 194] width 75 height 12
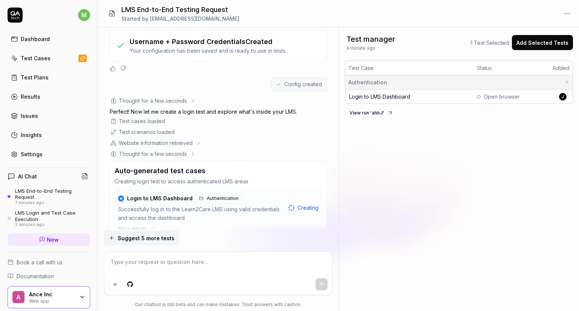
scroll to position [142, 0]
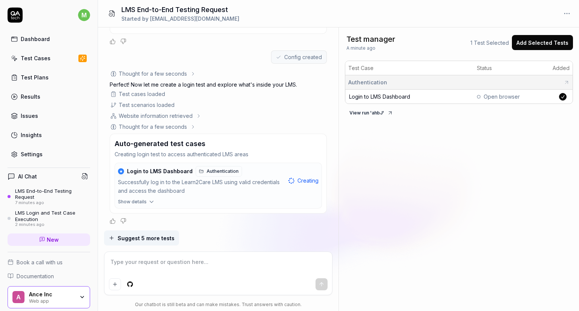
click at [496, 99] on span "Open browser" at bounding box center [502, 97] width 36 height 8
click at [153, 195] on button "★ Login to LMS Dashboard Authentication Successfully log in to the Learn2Care L…" at bounding box center [218, 180] width 207 height 35
click at [149, 201] on icon "button" at bounding box center [151, 202] width 7 height 7
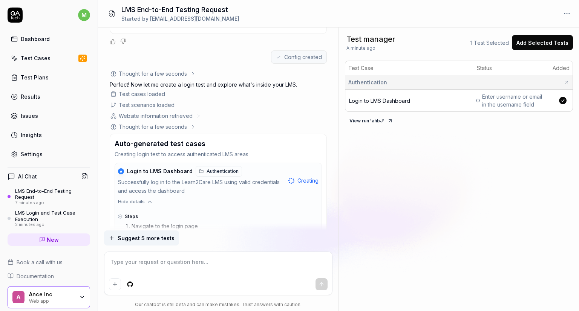
scroll to position [262, 0]
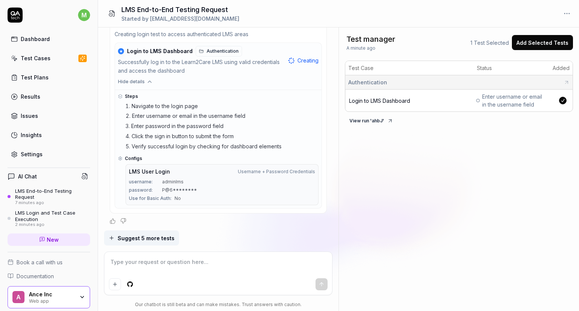
click at [36, 214] on div "LMS Login and Test Case Execution" at bounding box center [52, 216] width 75 height 12
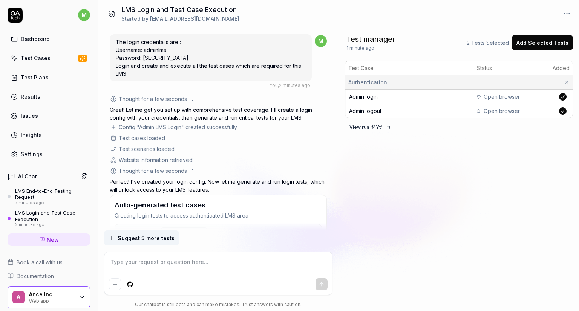
scroll to position [93, 0]
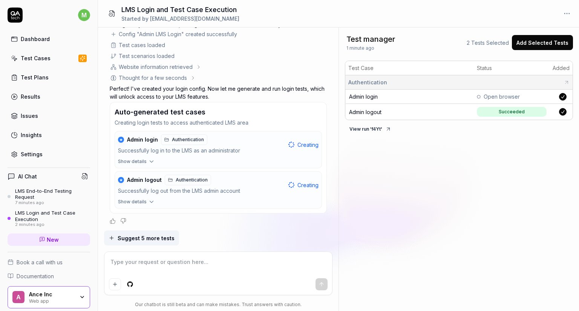
click at [46, 56] on div "Test Cases" at bounding box center [36, 58] width 30 height 8
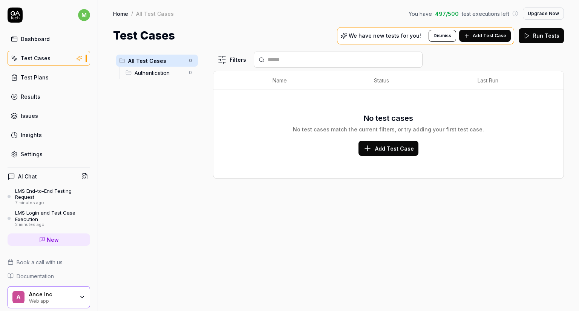
click at [169, 74] on span "Authentication" at bounding box center [160, 73] width 50 height 8
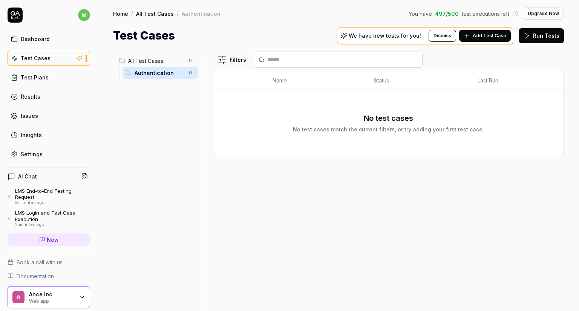
click at [149, 60] on span "All Test Cases" at bounding box center [156, 61] width 56 height 8
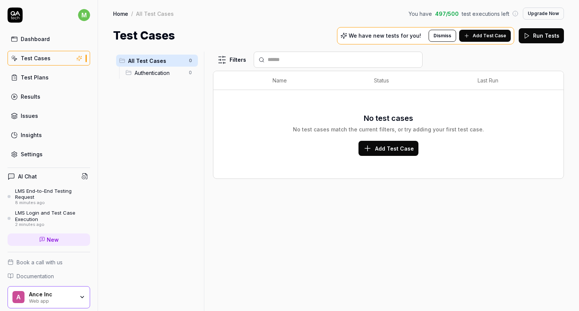
click at [30, 214] on div "LMS Login and Test Case Execution" at bounding box center [52, 216] width 75 height 12
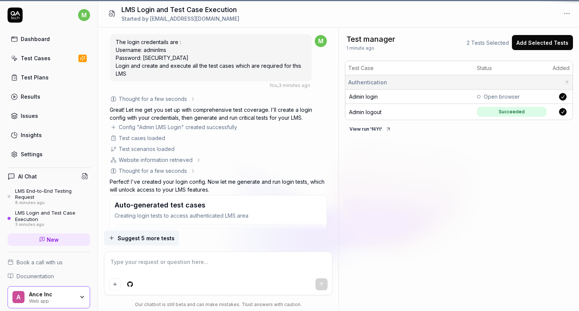
scroll to position [93, 0]
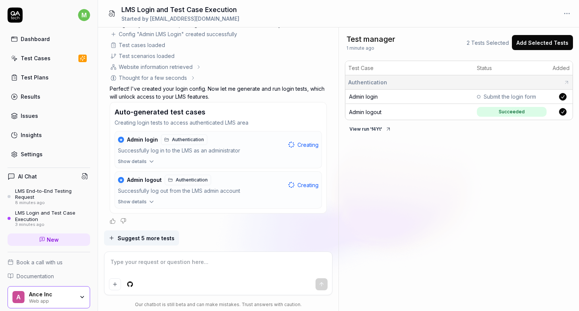
click at [374, 95] on span "Admin login" at bounding box center [363, 96] width 29 height 6
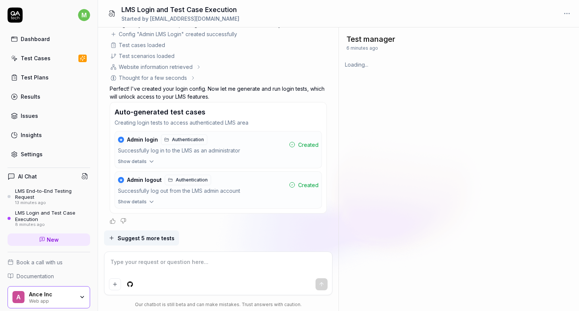
scroll to position [840, 0]
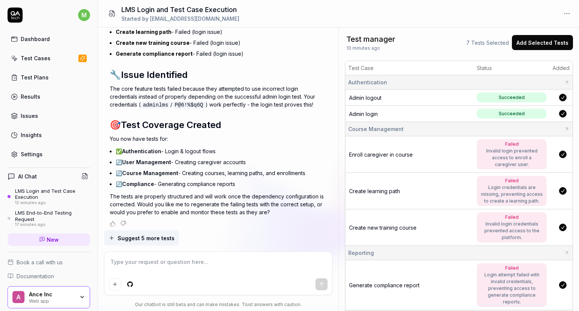
click at [40, 65] on link "Test Cases" at bounding box center [49, 58] width 83 height 15
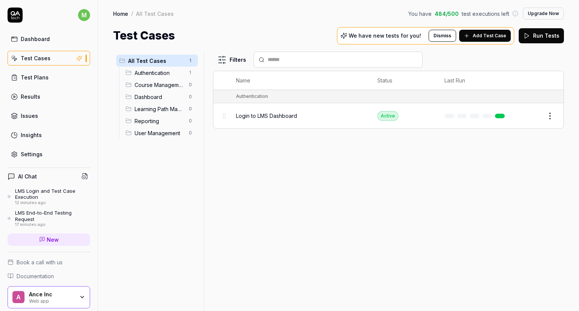
click at [44, 36] on div "Dashboard" at bounding box center [35, 39] width 29 height 8
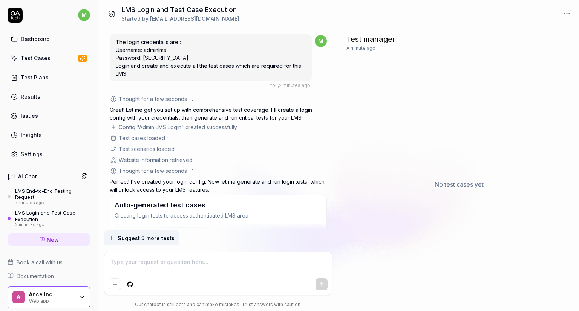
scroll to position [93, 0]
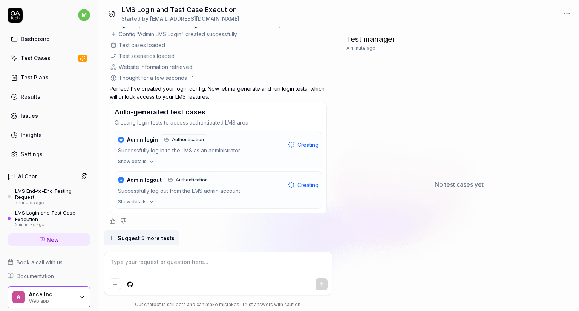
type textarea "*"
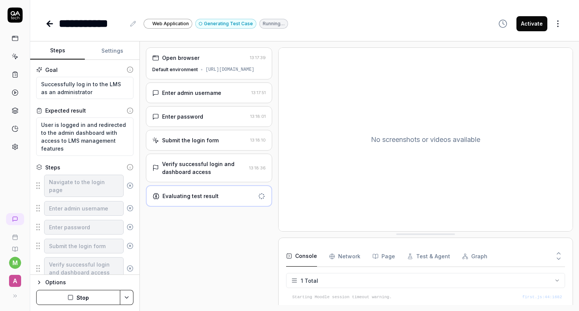
click at [207, 93] on div "Enter admin username 13:17:51" at bounding box center [209, 93] width 126 height 21
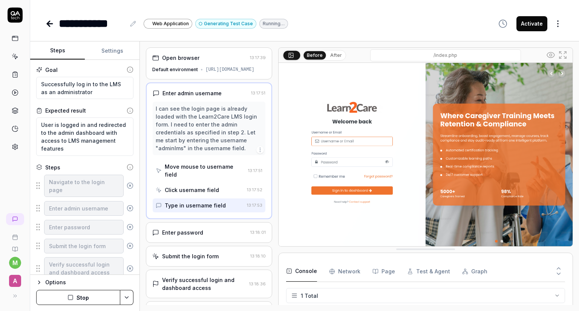
scroll to position [38, 0]
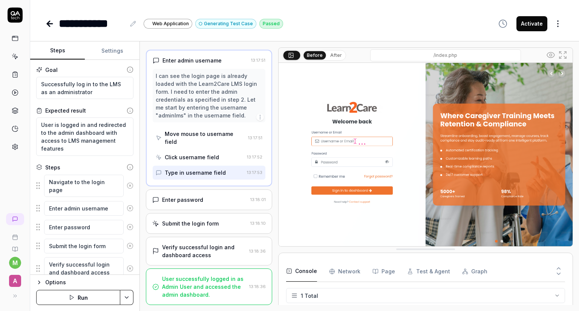
click at [215, 284] on div "User successfully logged in as Admin User and accessed the admin dashboard." at bounding box center [204, 287] width 84 height 24
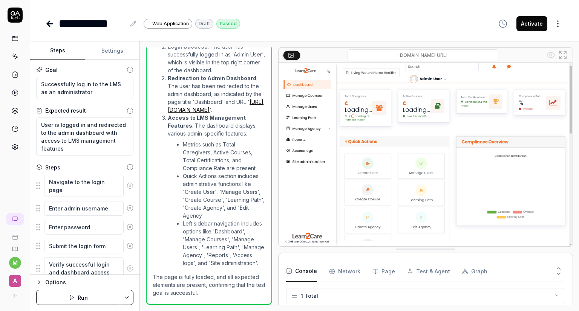
scroll to position [28, 0]
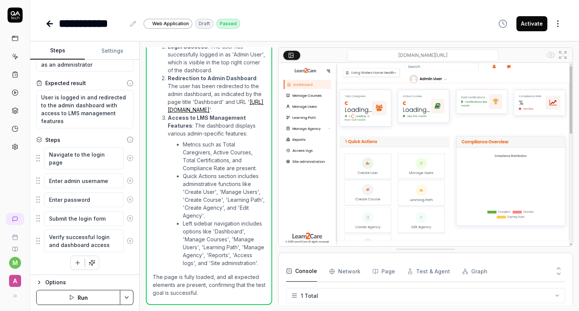
click at [44, 26] on div "**********" at bounding box center [304, 16] width 549 height 32
click at [51, 24] on icon at bounding box center [49, 23] width 9 height 9
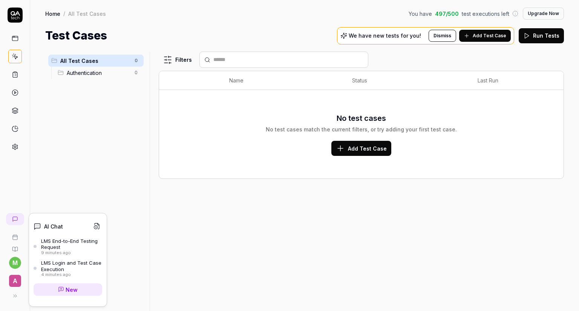
click at [62, 264] on div "LMS Login and Test Case Execution" at bounding box center [71, 266] width 61 height 12
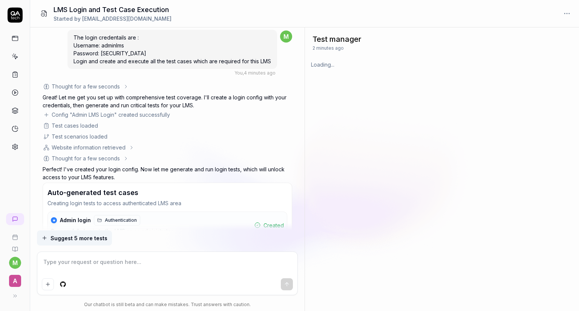
scroll to position [116, 0]
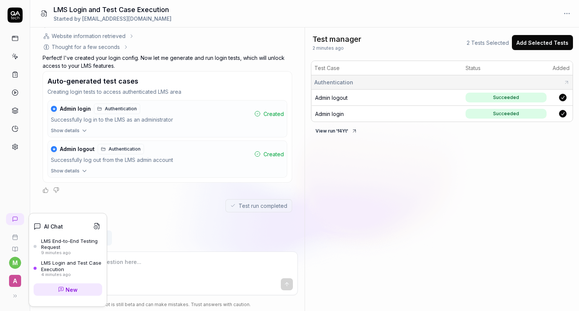
click at [63, 246] on div "LMS End-to-End Testing Request" at bounding box center [71, 244] width 61 height 12
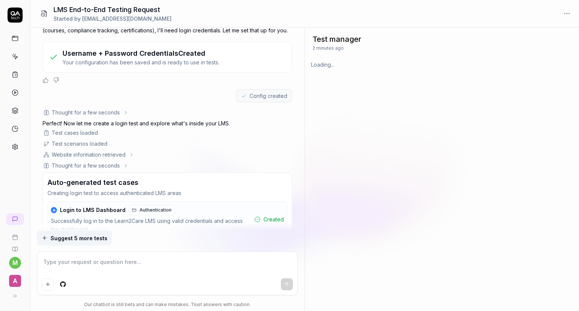
scroll to position [165, 0]
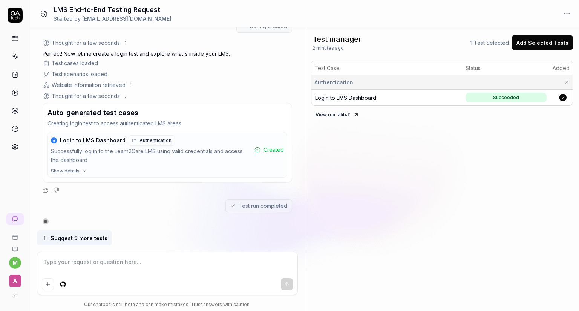
click at [85, 171] on icon "button" at bounding box center [84, 171] width 7 height 7
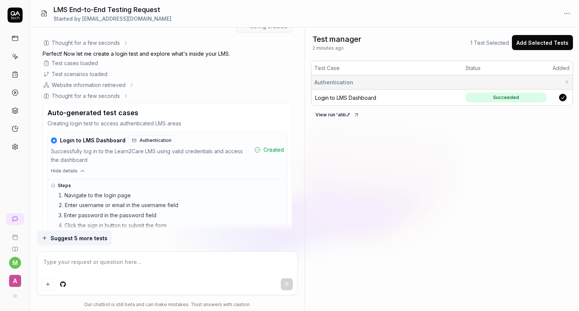
scroll to position [285, 0]
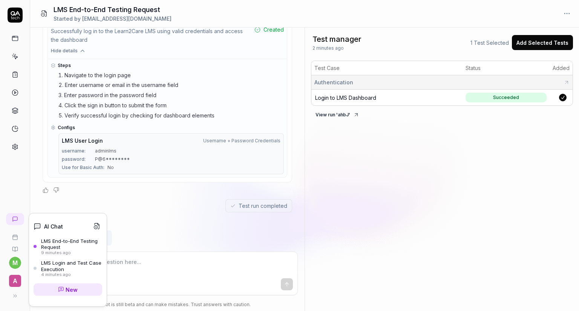
click at [55, 261] on div "LMS Login and Test Case Execution" at bounding box center [71, 266] width 61 height 12
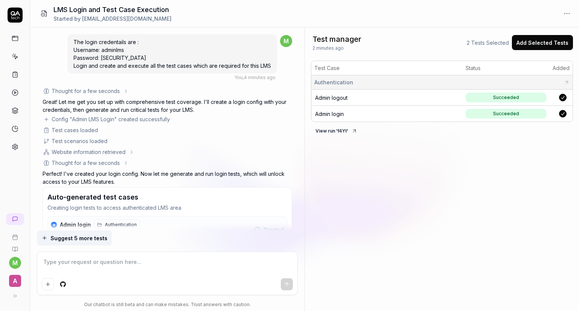
scroll to position [116, 0]
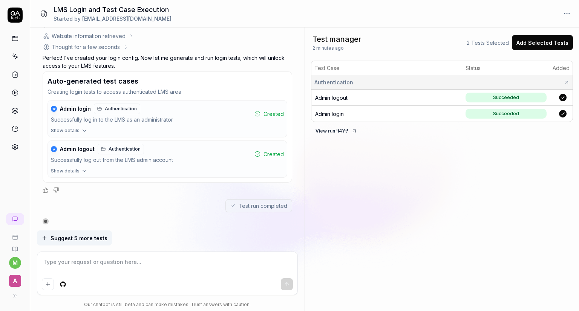
click at [343, 132] on button "View run ' f4Yt '" at bounding box center [336, 131] width 51 height 12
click at [11, 14] on icon at bounding box center [15, 13] width 9 height 5
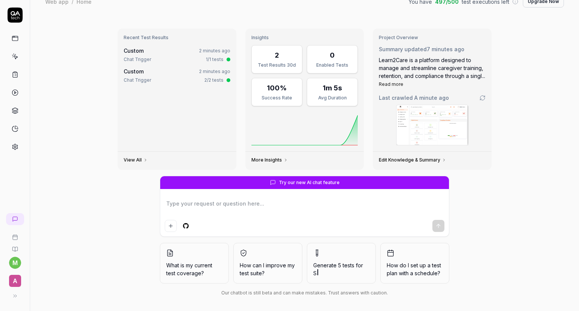
scroll to position [15, 0]
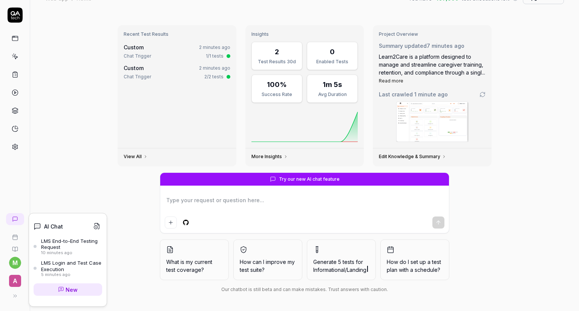
click at [60, 269] on div "LMS Login and Test Case Execution" at bounding box center [71, 266] width 61 height 12
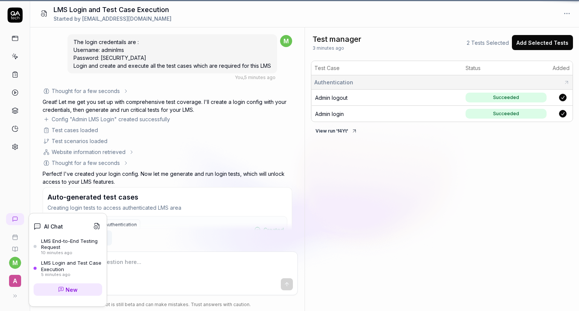
scroll to position [116, 0]
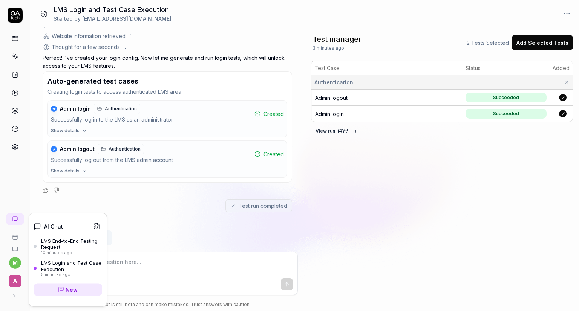
type textarea "*"
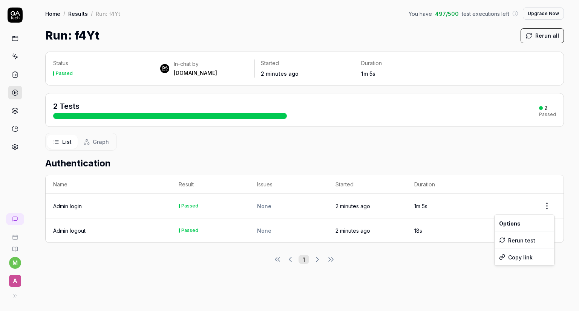
click at [550, 205] on html "m A Home / Results / Run: f4Yt You have 497 / 500 test executions left Upgrade …" at bounding box center [289, 155] width 579 height 311
click at [434, 158] on html "m A Home / Results / Run: f4Yt You have 497 / 500 test executions left Upgrade …" at bounding box center [289, 155] width 579 height 311
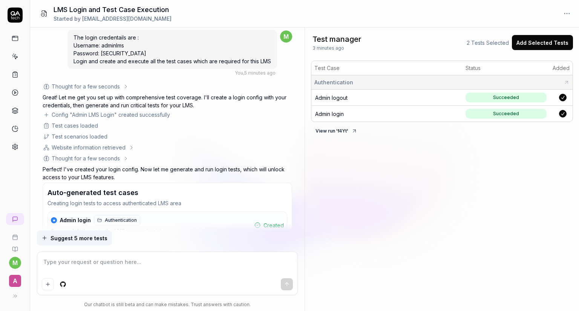
scroll to position [116, 0]
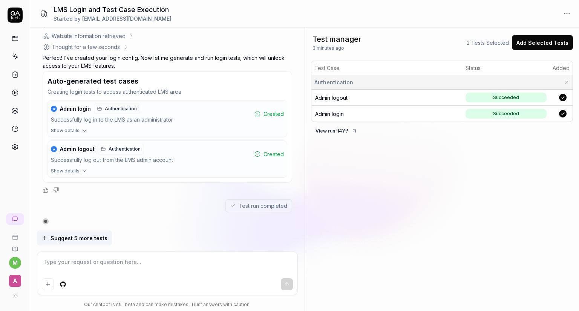
type textarea "*"
type textarea "d"
type textarea "*"
type textarea "df"
type textarea "*"
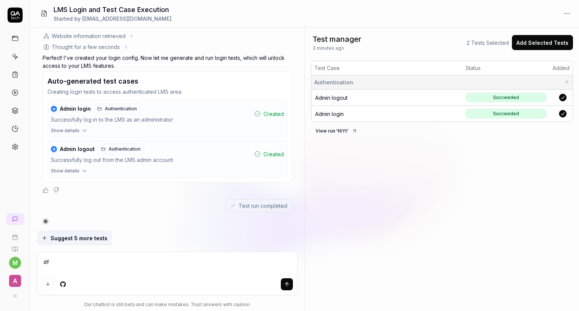
type textarea "dfd"
type textarea "*"
type textarea "dfdf"
type textarea "*"
type textarea "dfd"
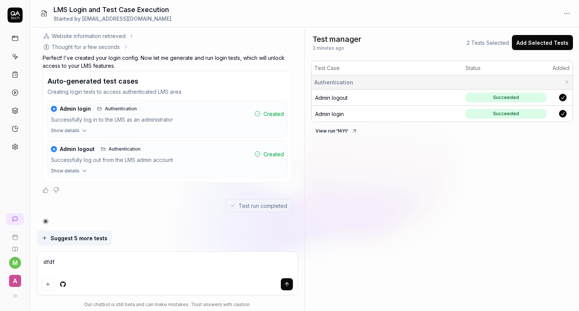
type textarea "*"
type textarea "df"
type textarea "*"
type textarea "d"
type textarea "*"
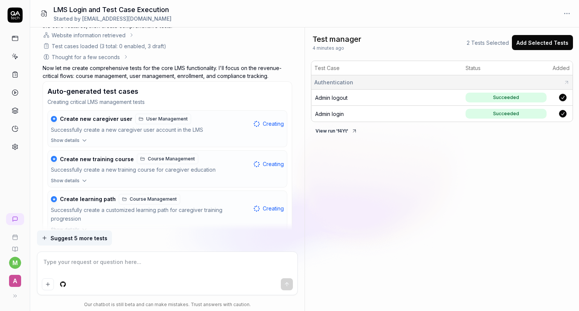
scroll to position [368, 0]
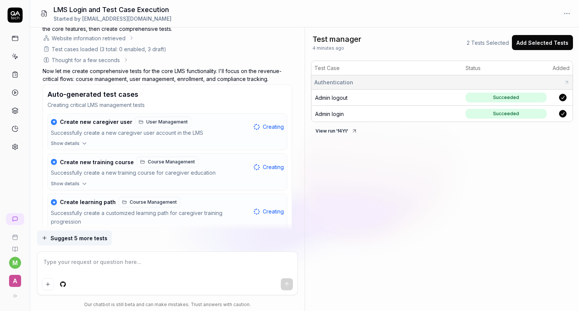
click at [83, 144] on icon "button" at bounding box center [84, 143] width 7 height 7
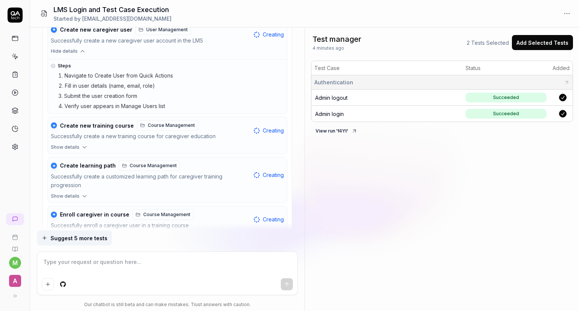
scroll to position [461, 0]
click at [80, 145] on button "Show details" at bounding box center [167, 149] width 239 height 10
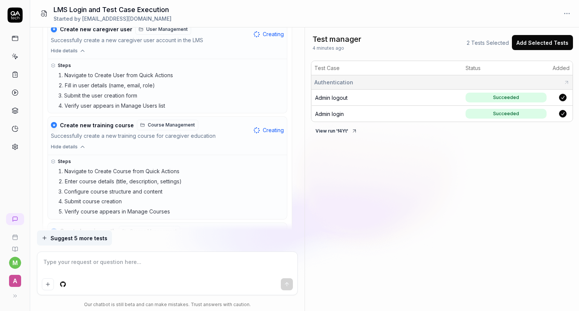
scroll to position [608, 0]
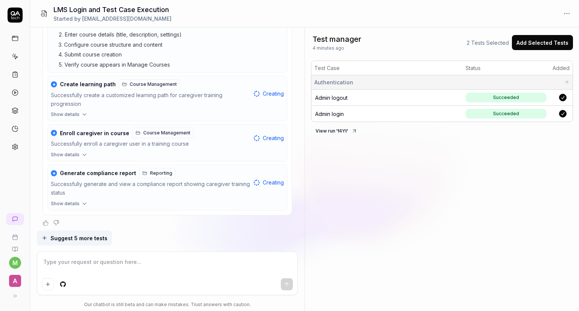
click at [71, 201] on span "Show details" at bounding box center [65, 204] width 29 height 7
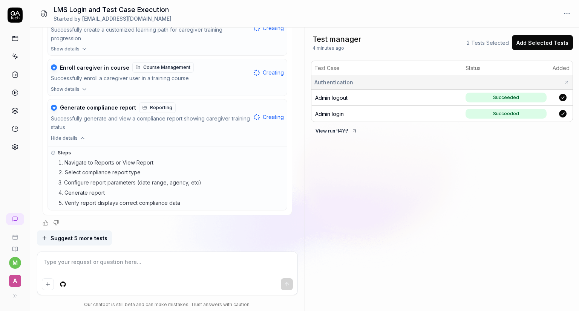
scroll to position [570, 0]
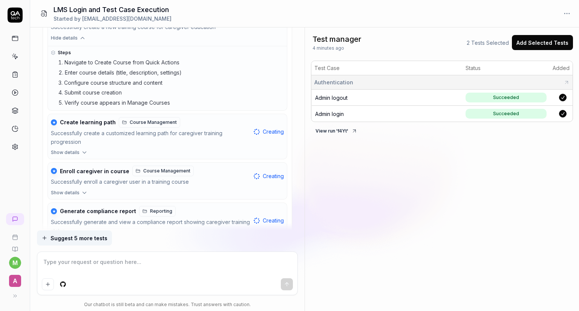
click at [78, 193] on span "Show details" at bounding box center [65, 193] width 29 height 7
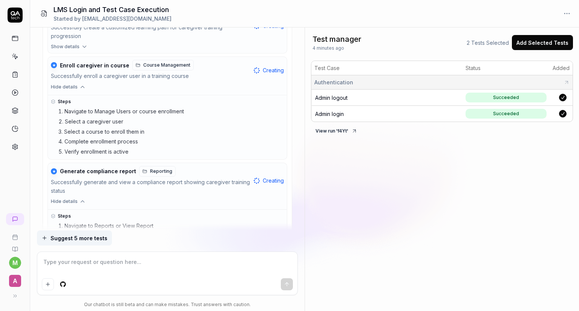
scroll to position [739, 0]
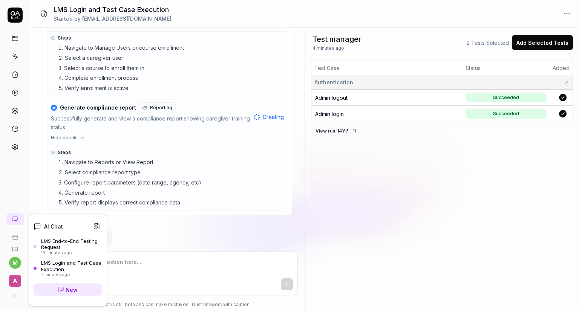
click at [59, 247] on div "LMS End-to-End Testing Request" at bounding box center [71, 244] width 61 height 12
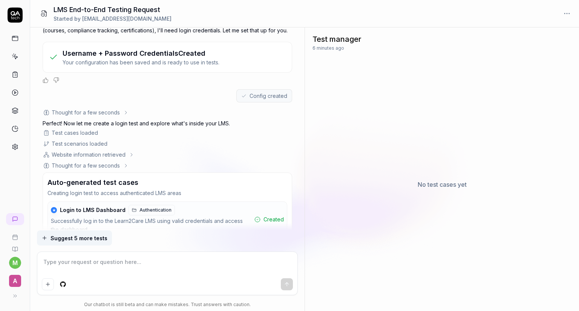
scroll to position [165, 0]
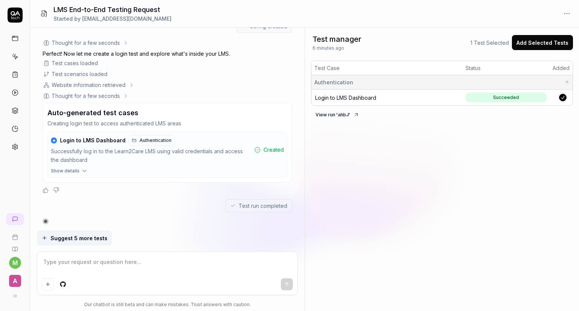
click at [46, 219] on div at bounding box center [45, 221] width 5 height 5
click at [46, 219] on div at bounding box center [46, 221] width 5 height 5
click at [567, 17] on html "m A LMS End-to-End Testing Request Started by [EMAIL_ADDRESS][DOMAIN_NAME] I wa…" at bounding box center [289, 155] width 579 height 311
click at [213, 18] on html "m A LMS End-to-End Testing Request Started by [EMAIL_ADDRESS][DOMAIN_NAME] I wa…" at bounding box center [289, 155] width 579 height 311
drag, startPoint x: 498, startPoint y: 44, endPoint x: 552, endPoint y: 44, distance: 54.3
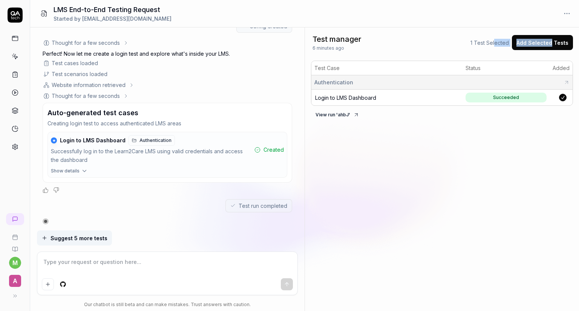
click at [552, 44] on div "1 Test Selected Add Selected Tests" at bounding box center [524, 42] width 109 height 15
click at [552, 44] on button "Add Selected Tests" at bounding box center [542, 42] width 61 height 15
click at [19, 38] on link at bounding box center [15, 39] width 14 height 14
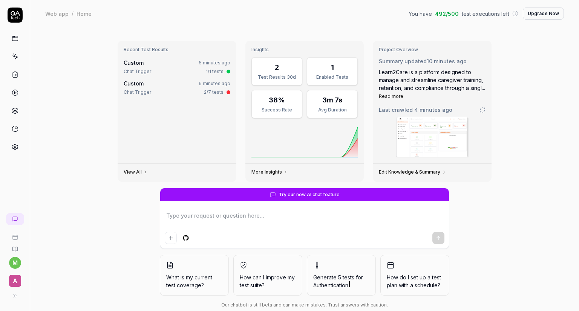
click at [217, 92] on div "2/7 tests" at bounding box center [214, 92] width 20 height 7
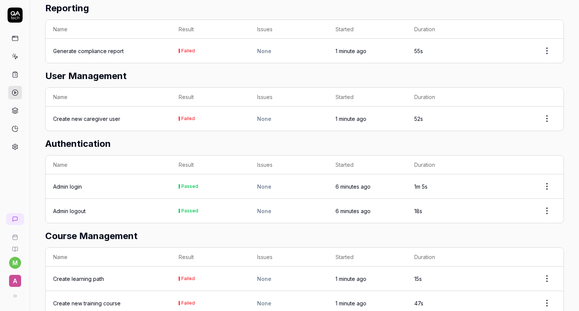
scroll to position [282, 0]
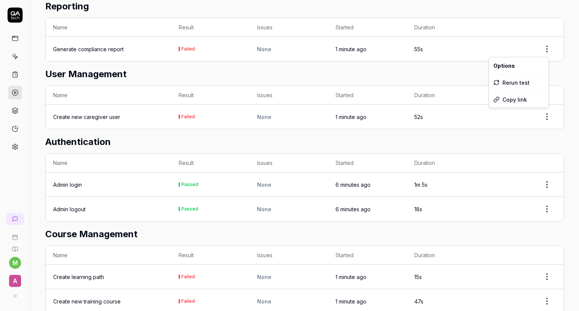
click at [540, 49] on html "m A Home / Results / Run: f4Yt You have 492 / 500 test executions left Upgrade …" at bounding box center [289, 155] width 579 height 311
click at [90, 47] on html "m A Home / Results / Run: f4Yt You have 492 / 500 test executions left Upgrade …" at bounding box center [289, 155] width 579 height 311
click at [90, 47] on div "Generate compliance report" at bounding box center [88, 49] width 70 height 8
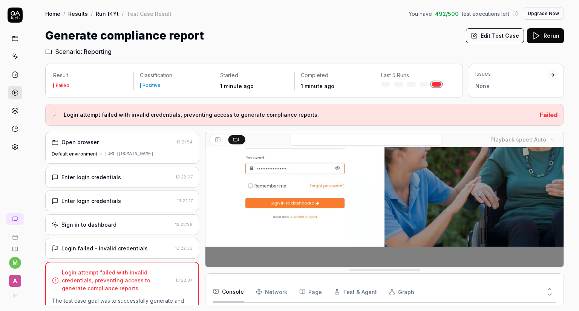
click at [116, 177] on div "Enter login credentials" at bounding box center [91, 177] width 60 height 8
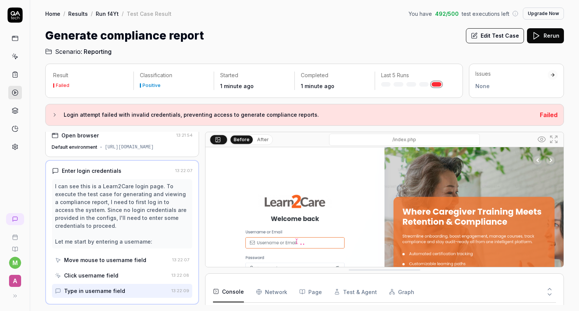
scroll to position [1, 0]
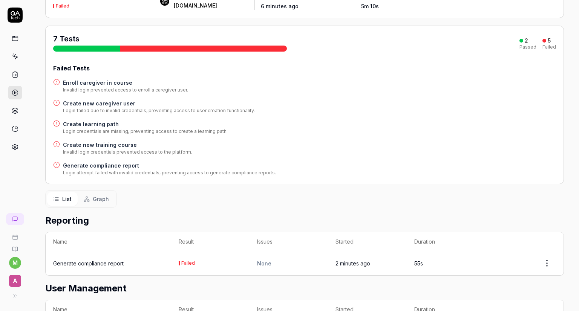
scroll to position [41, 0]
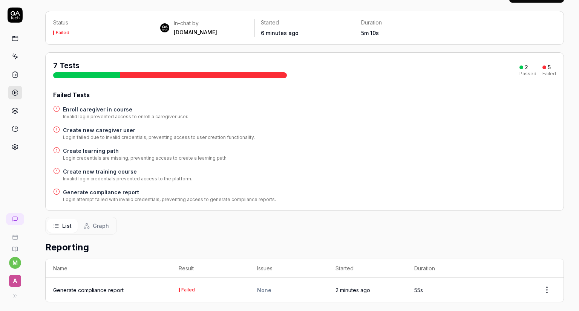
click at [228, 171] on div "Create new training course Invalid login credentials prevented access to the pl…" at bounding box center [304, 175] width 503 height 15
click at [111, 133] on h4 "Create new caregiver user" at bounding box center [159, 130] width 192 height 8
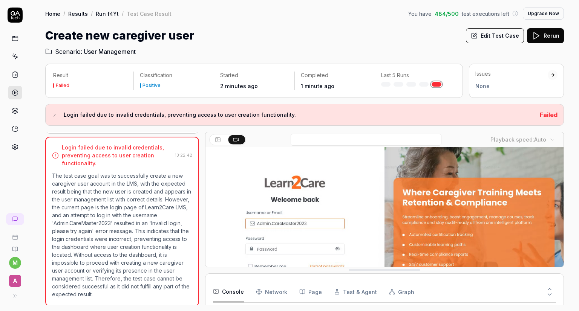
scroll to position [19, 0]
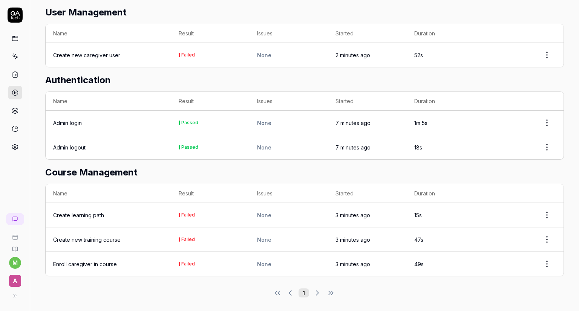
scroll to position [343, 0]
click at [77, 216] on div "Create learning path" at bounding box center [78, 216] width 51 height 8
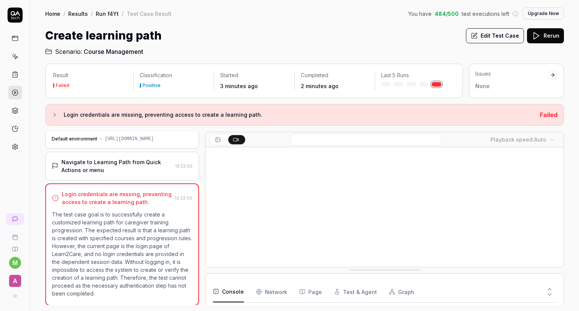
scroll to position [21, 0]
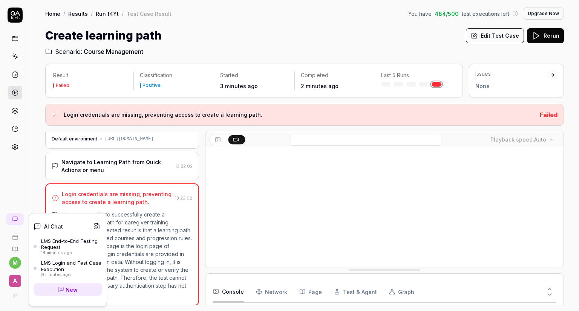
click at [51, 268] on div "LMS Login and Test Case Execution" at bounding box center [71, 266] width 61 height 12
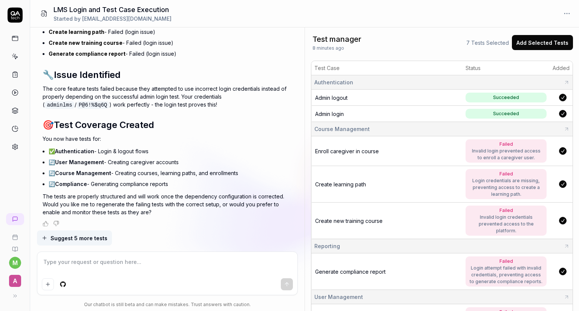
scroll to position [47, 0]
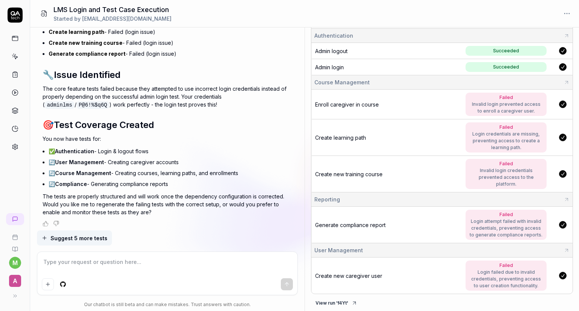
click at [513, 103] on div "Invalid login prevented access to enroll a caregiver user." at bounding box center [506, 108] width 74 height 14
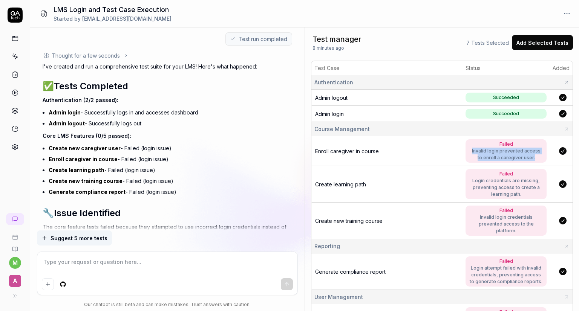
scroll to position [582, 0]
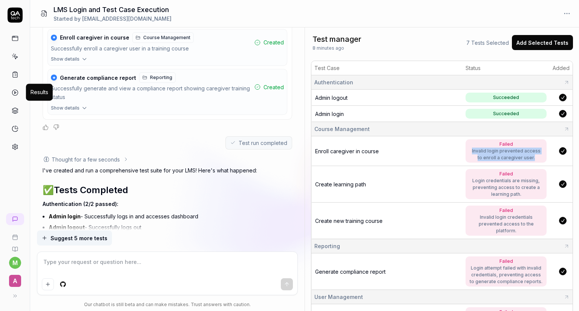
click at [15, 86] on link at bounding box center [15, 93] width 14 height 14
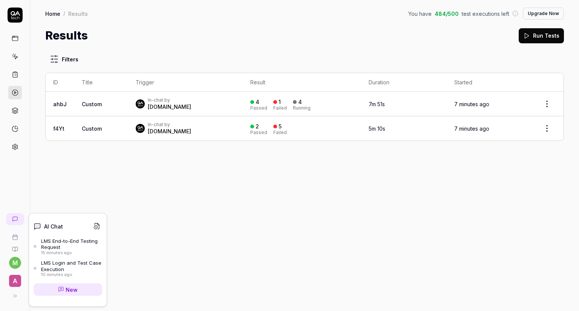
click at [51, 243] on div "LMS End-to-End Testing Request" at bounding box center [71, 244] width 61 height 12
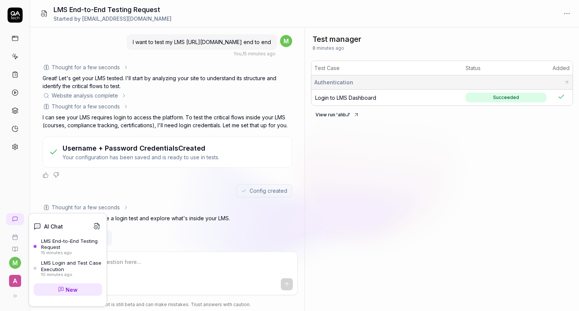
scroll to position [165, 0]
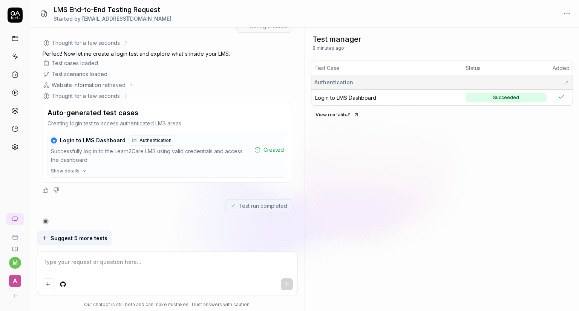
click at [191, 229] on div "I want to test my LMS [URL][DOMAIN_NAME] end to end You , 15 minutes ago m Thou…" at bounding box center [167, 129] width 274 height 203
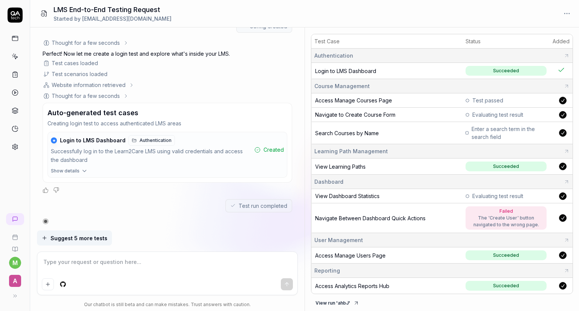
scroll to position [29, 0]
click at [484, 210] on div "Failed" at bounding box center [506, 211] width 74 height 7
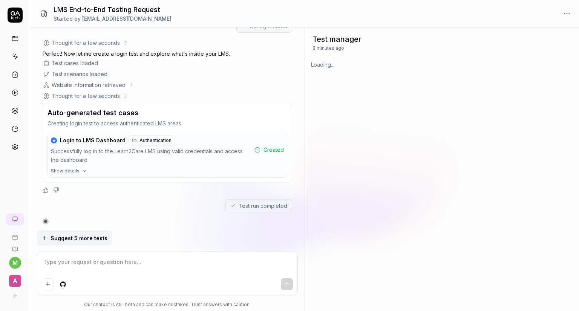
scroll to position [0, 0]
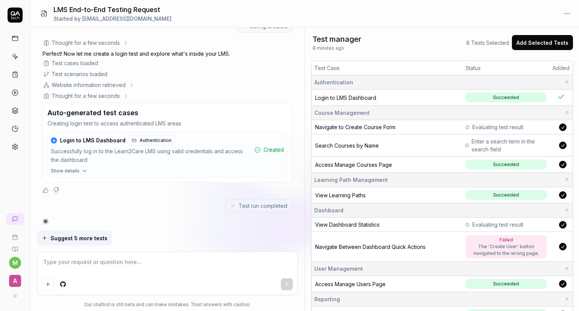
click at [342, 213] on div "Dashboard" at bounding box center [441, 211] width 255 height 8
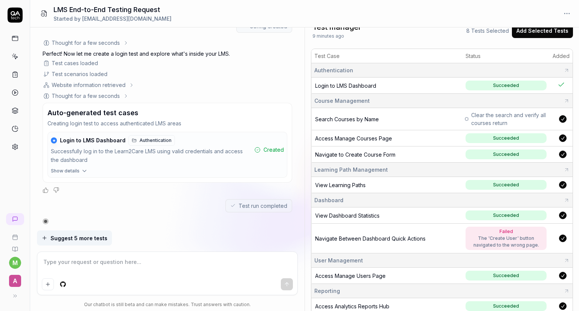
scroll to position [13, 0]
click at [377, 236] on span "Navigate Between Dashboard Quick Actions" at bounding box center [370, 238] width 110 height 6
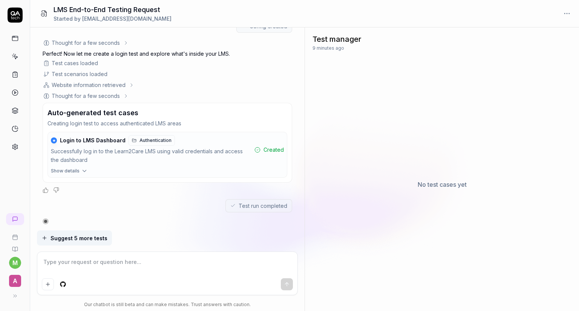
type textarea "*"
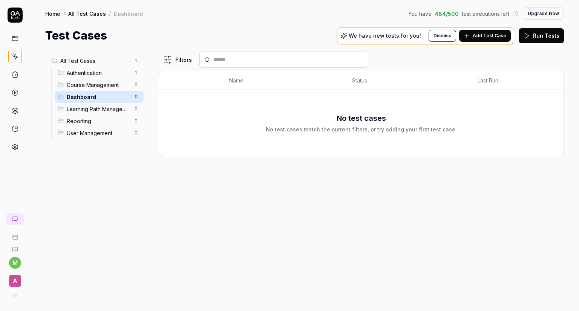
click at [97, 69] on span "Authentication" at bounding box center [98, 73] width 63 height 8
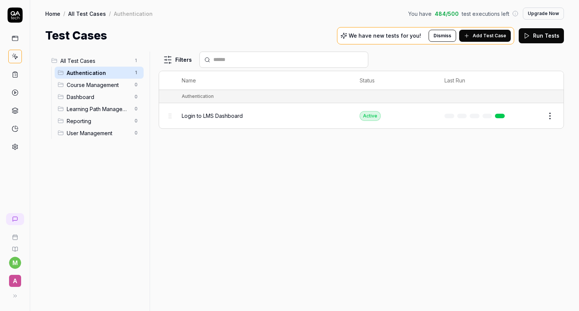
click at [85, 131] on span "User Management" at bounding box center [98, 133] width 63 height 8
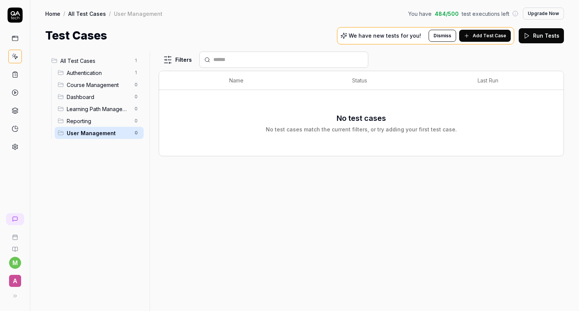
click at [82, 129] on span "User Management" at bounding box center [98, 133] width 63 height 8
click at [85, 113] on div "Learning Path Management 0" at bounding box center [99, 109] width 89 height 12
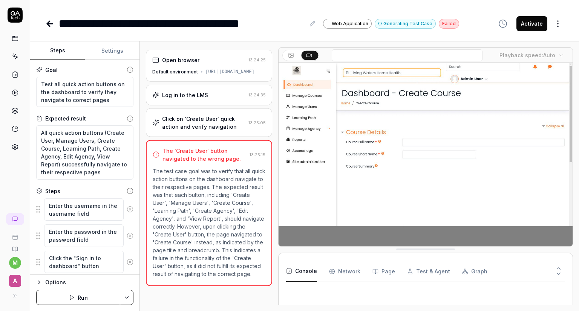
type textarea "*"
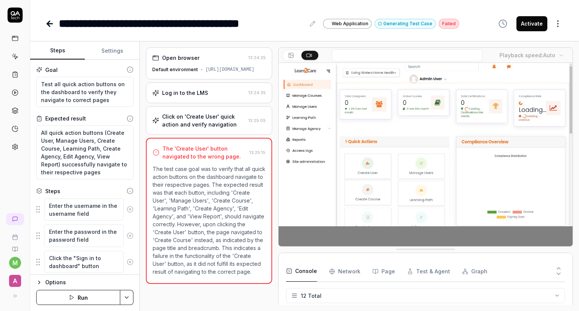
click at [292, 53] on icon at bounding box center [291, 55] width 6 height 6
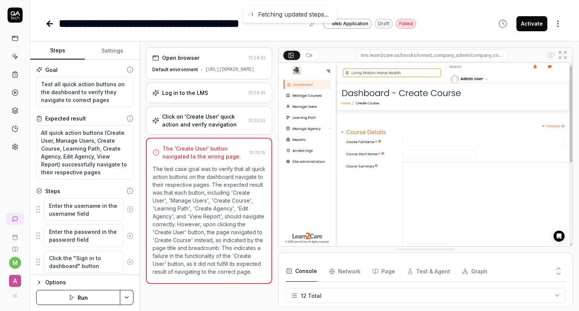
type textarea "*"
click at [336, 167] on img at bounding box center [426, 155] width 294 height 184
